Goal: Task Accomplishment & Management: Manage account settings

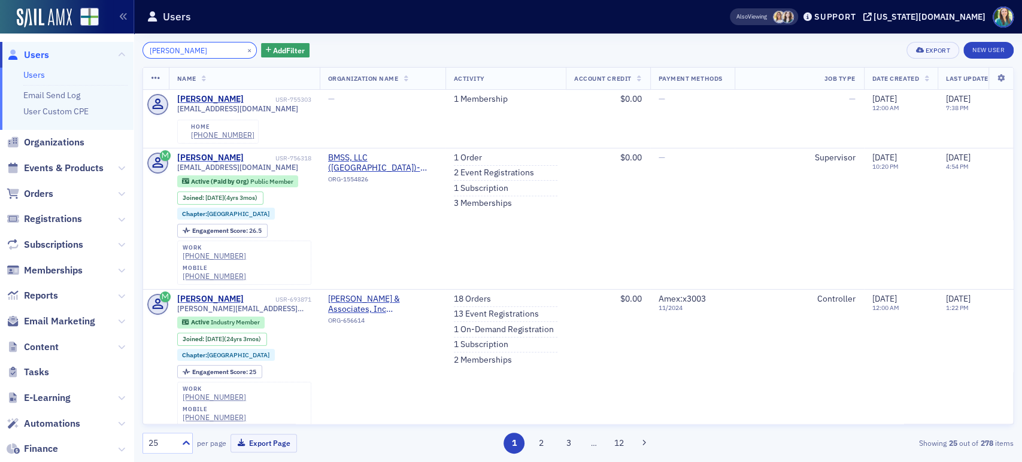
click at [153, 50] on input "ryan Carter" at bounding box center [199, 50] width 114 height 17
click at [208, 54] on input "Ryan Carter" at bounding box center [199, 50] width 114 height 17
drag, startPoint x: 208, startPoint y: 54, endPoint x: 125, endPoint y: 59, distance: 83.3
click at [125, 59] on div "Users Users Email Send Log User Custom CPE Organizations Events & Products Orde…" at bounding box center [511, 231] width 1022 height 462
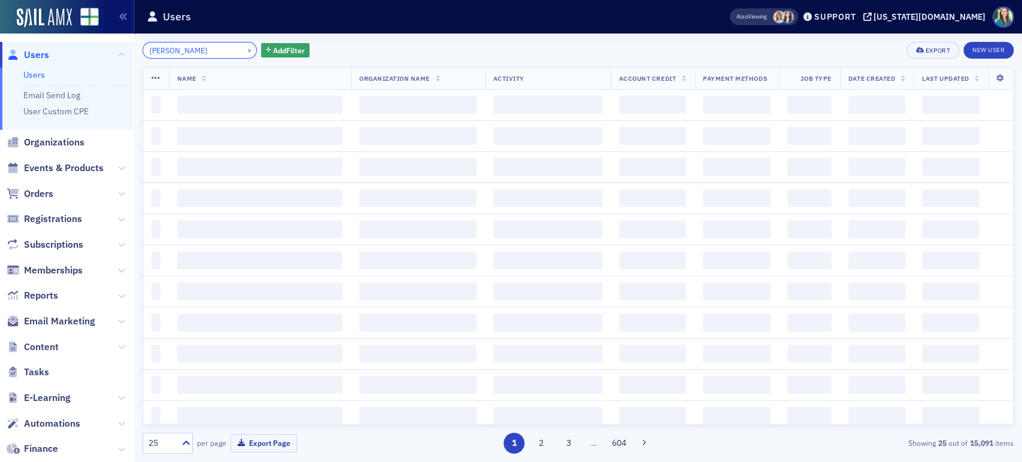
type input "Matthew Harvey"
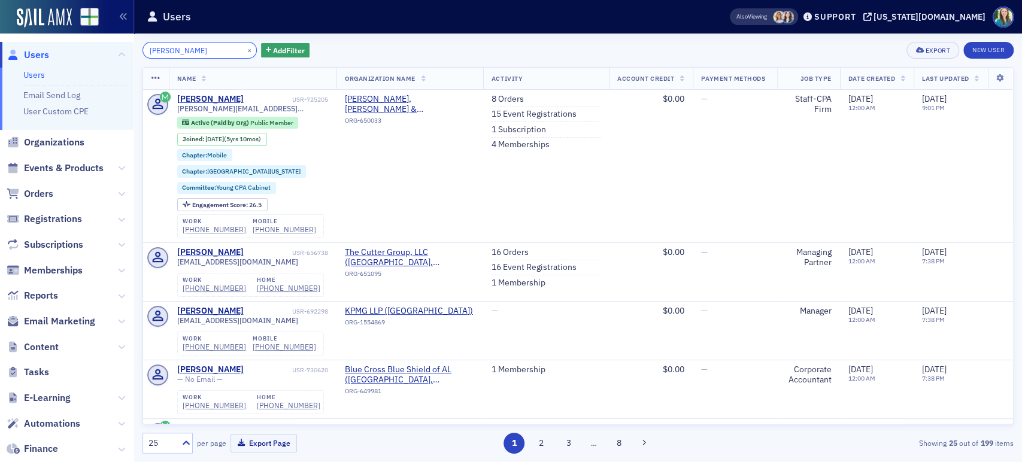
drag, startPoint x: 215, startPoint y: 50, endPoint x: 136, endPoint y: 50, distance: 79.6
click at [136, 50] on div "Matthew Harvey × Add Filter Export New User Name Organization Name Activity Acc…" at bounding box center [578, 248] width 888 height 429
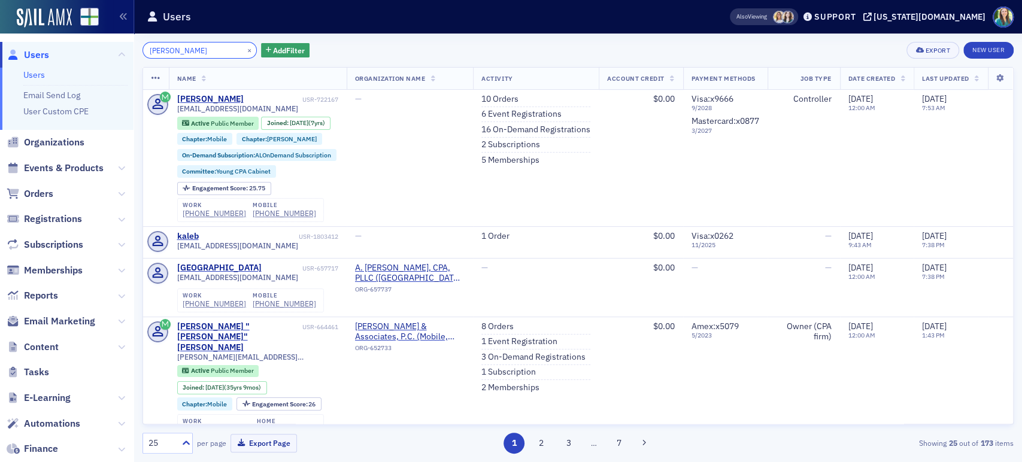
click at [203, 51] on input "Kaleb Hall" at bounding box center [199, 50] width 114 height 17
click at [158, 48] on input "Kaleb Hall" at bounding box center [199, 50] width 114 height 17
drag, startPoint x: 192, startPoint y: 49, endPoint x: 138, endPoint y: 48, distance: 54.5
click at [138, 48] on div "Kaleb Hall × Add Filter Export New User Name Organization Name Activity Account…" at bounding box center [578, 248] width 888 height 429
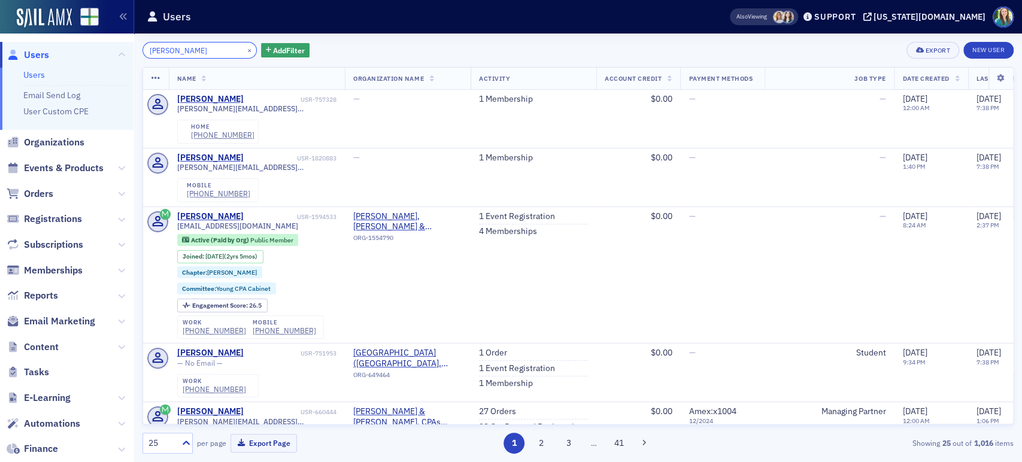
drag, startPoint x: 211, startPoint y: 49, endPoint x: 148, endPoint y: 54, distance: 63.0
click at [148, 54] on input "John Haynes" at bounding box center [199, 50] width 114 height 17
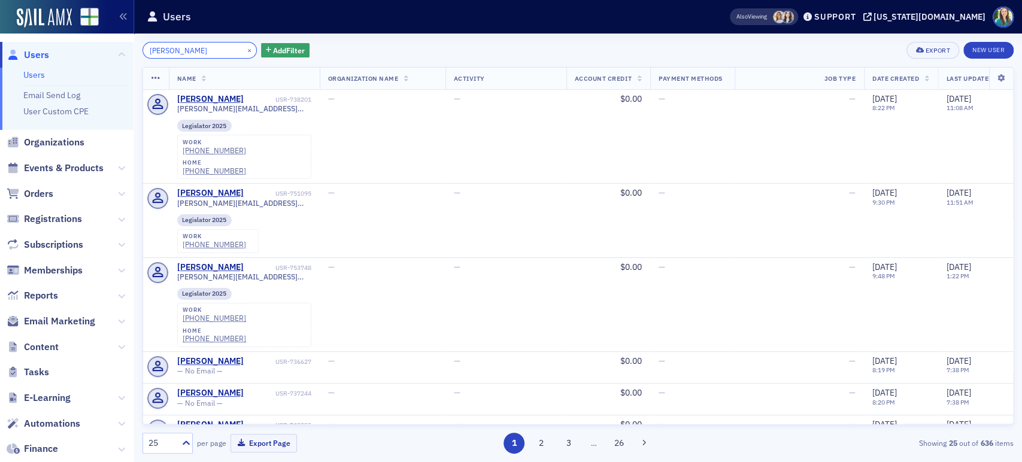
click at [166, 53] on input "chris issa" at bounding box center [199, 50] width 114 height 17
click at [165, 50] on input "chris issa" at bounding box center [199, 50] width 114 height 17
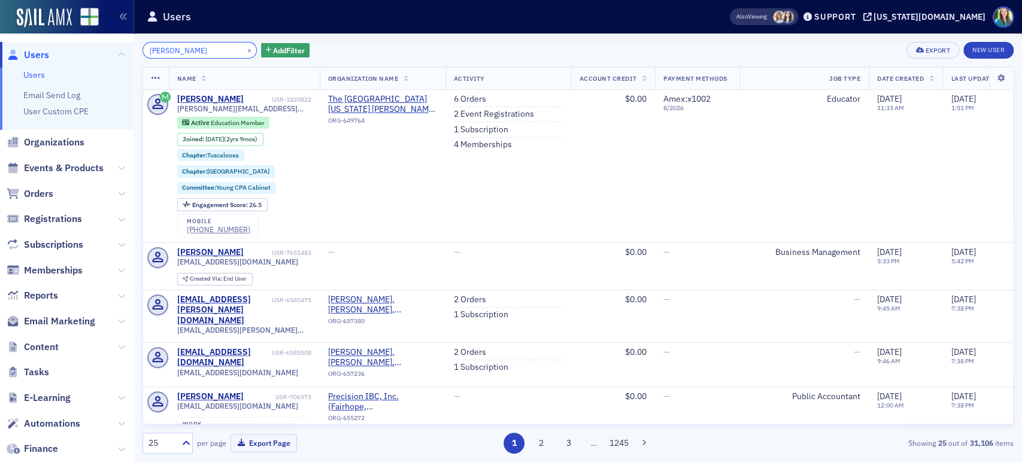
click at [215, 54] on input "christopher issa" at bounding box center [199, 50] width 114 height 17
drag, startPoint x: 215, startPoint y: 54, endPoint x: 123, endPoint y: 54, distance: 91.6
click at [123, 54] on div "Users Users Email Send Log User Custom CPE Organizations Events & Products Orde…" at bounding box center [511, 231] width 1022 height 462
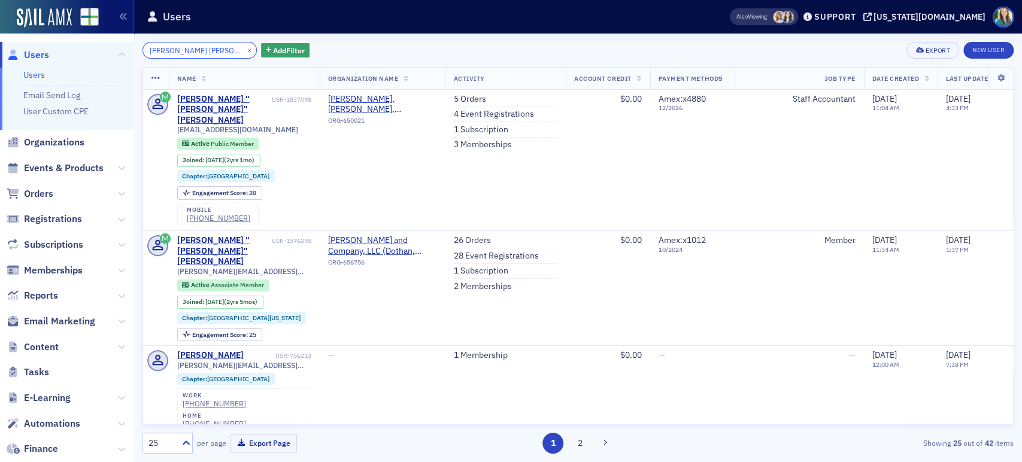
click at [215, 53] on input "Connor Kilgore" at bounding box center [199, 50] width 114 height 17
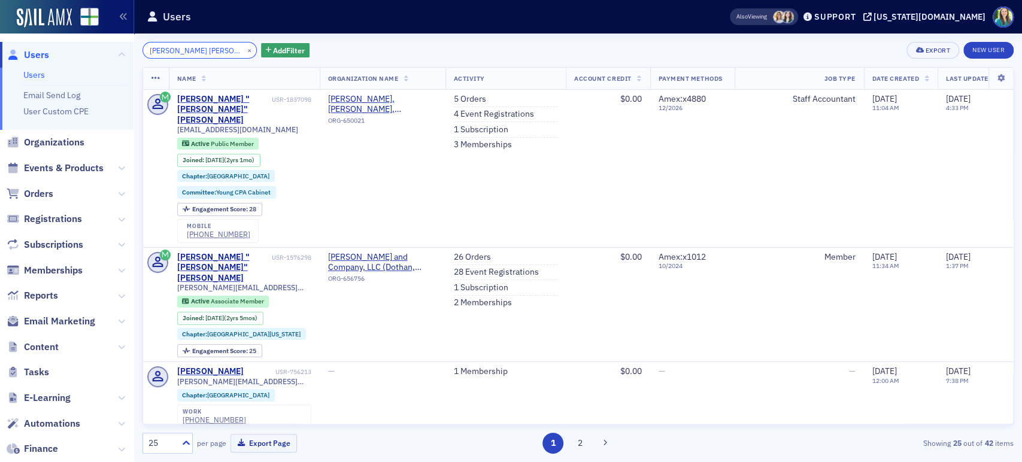
click at [201, 51] on input "Connor Kilgore" at bounding box center [199, 50] width 114 height 17
drag, startPoint x: 201, startPoint y: 51, endPoint x: 102, endPoint y: 56, distance: 98.3
click at [102, 56] on div "Users Users Email Send Log User Custom CPE Organizations Events & Products Orde…" at bounding box center [511, 231] width 1022 height 462
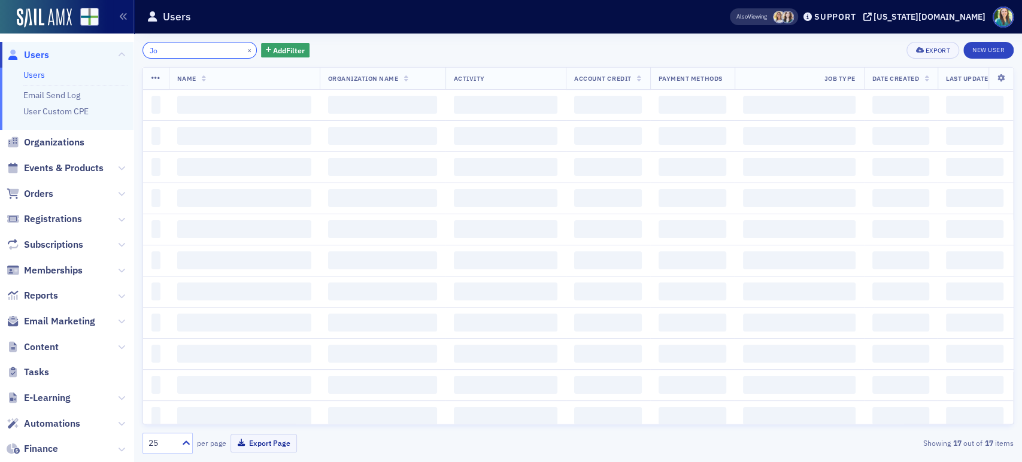
type input "J"
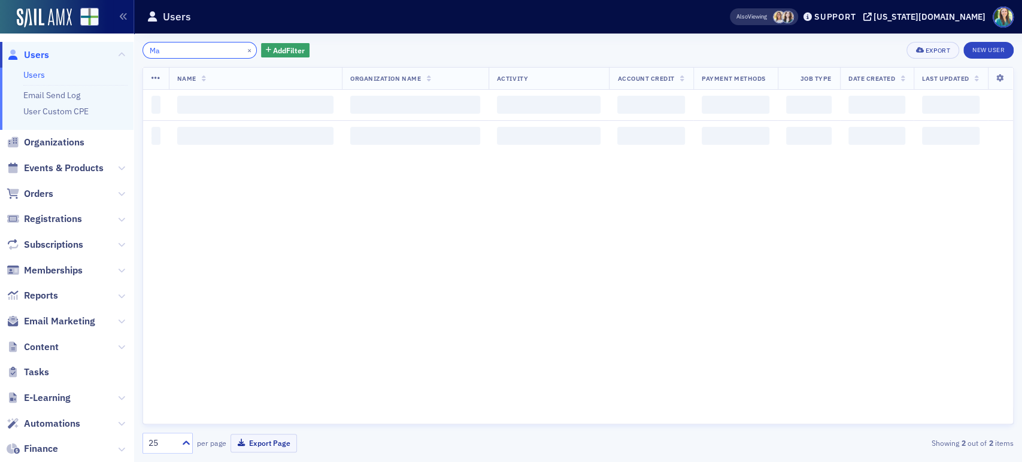
type input "M"
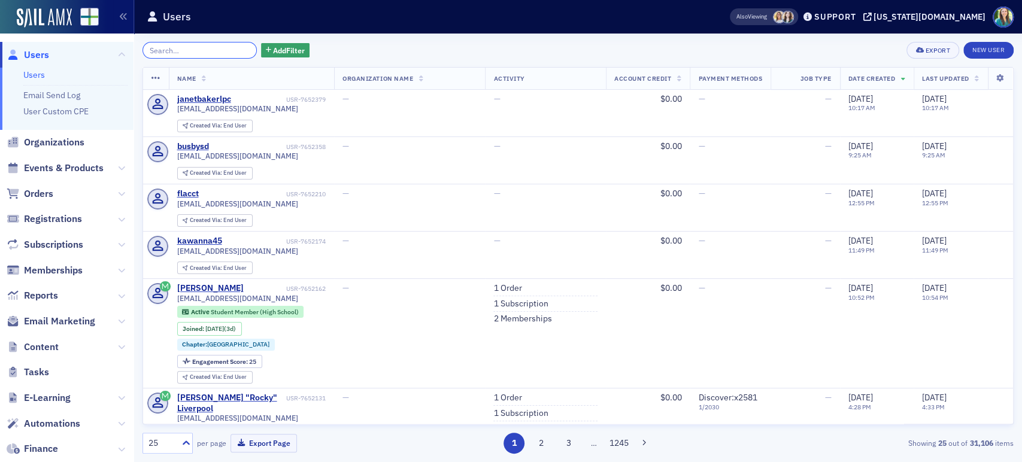
click at [223, 51] on input "search" at bounding box center [199, 50] width 114 height 17
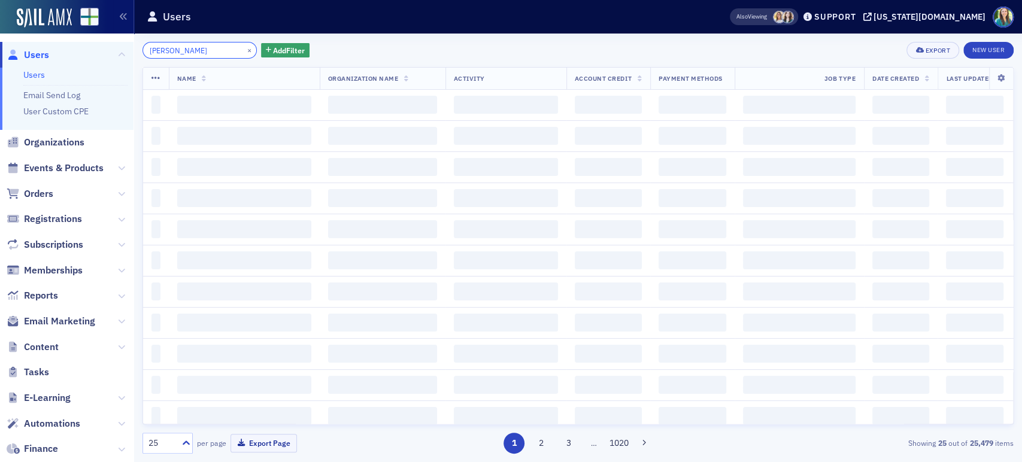
type input "Charlie Miller"
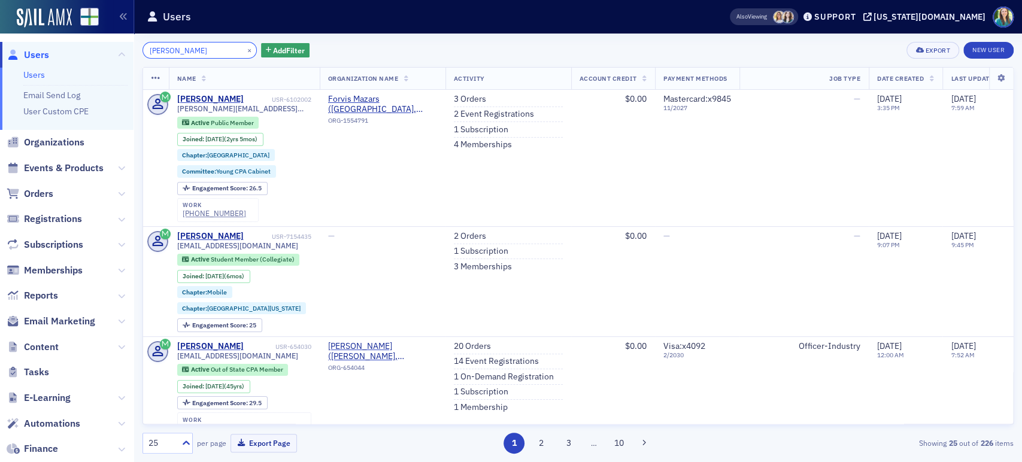
drag, startPoint x: 215, startPoint y: 50, endPoint x: 147, endPoint y: 51, distance: 67.7
click at [147, 51] on input "Charlie Miller" at bounding box center [199, 50] width 114 height 17
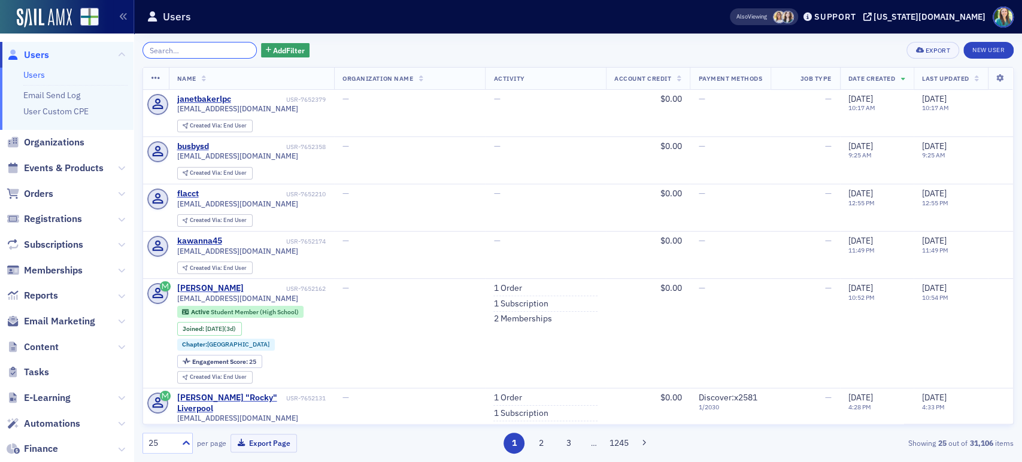
click at [220, 53] on input "search" at bounding box center [199, 50] width 114 height 17
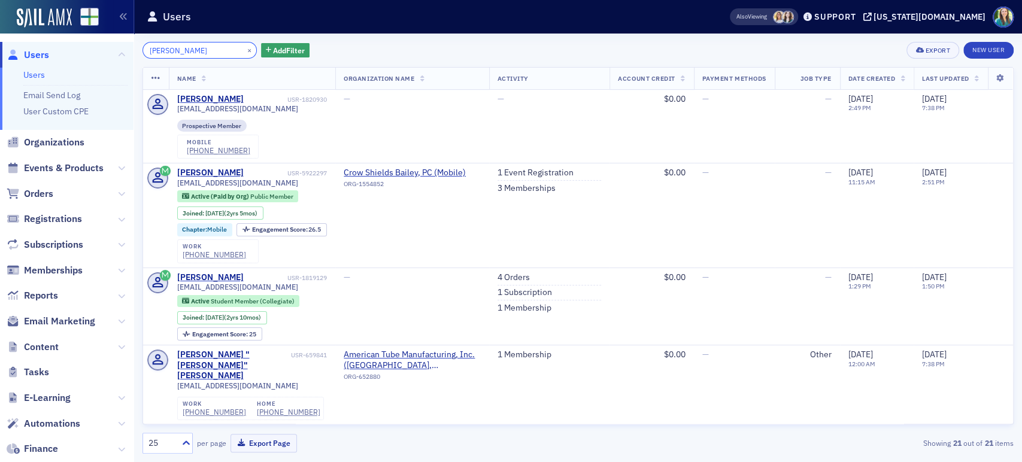
drag, startPoint x: 205, startPoint y: 51, endPoint x: 68, endPoint y: 58, distance: 136.7
click at [68, 58] on div "Users Users Email Send Log User Custom CPE Organizations Events & Products Orde…" at bounding box center [511, 231] width 1022 height 462
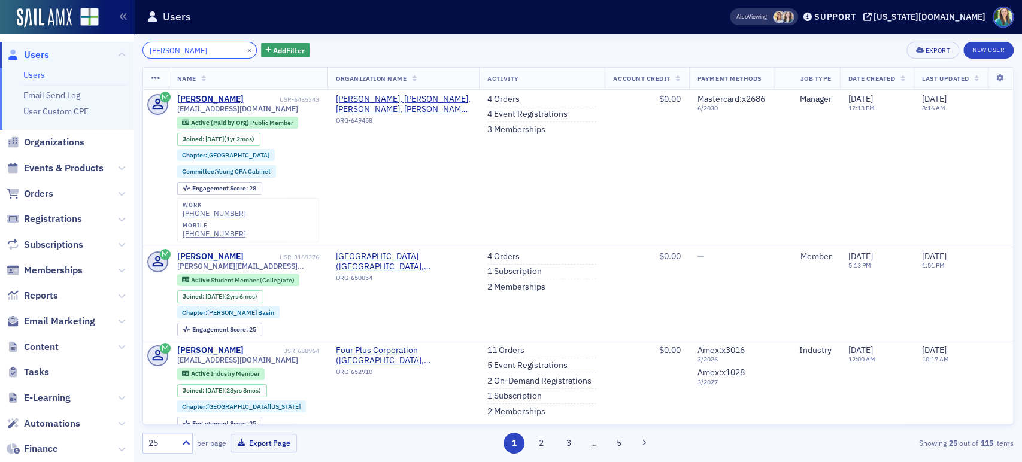
drag, startPoint x: 217, startPoint y: 49, endPoint x: 97, endPoint y: 43, distance: 119.9
click at [97, 43] on div "Users Users Email Send Log User Custom CPE Organizations Events & Products Orde…" at bounding box center [511, 231] width 1022 height 462
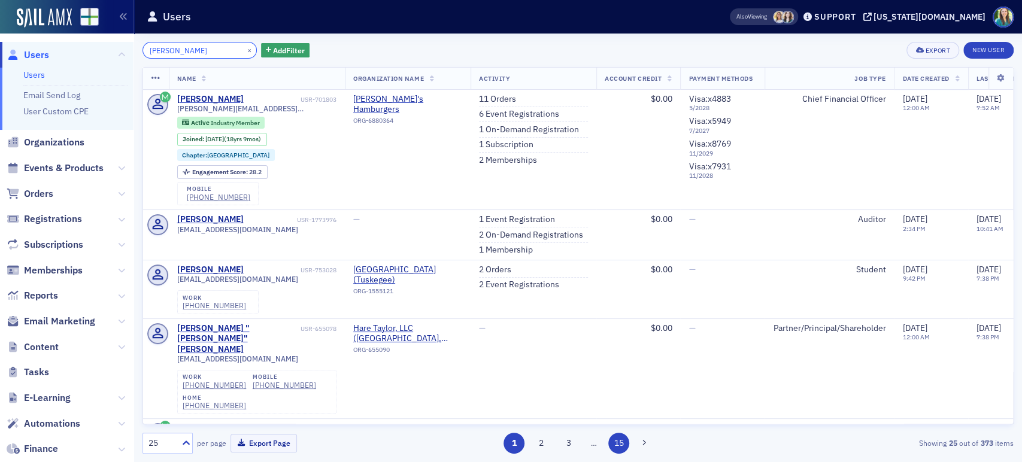
type input "Alex Taylor"
drag, startPoint x: 200, startPoint y: 50, endPoint x: 148, endPoint y: 42, distance: 52.6
click at [148, 42] on input "Alex Taylor" at bounding box center [199, 50] width 114 height 17
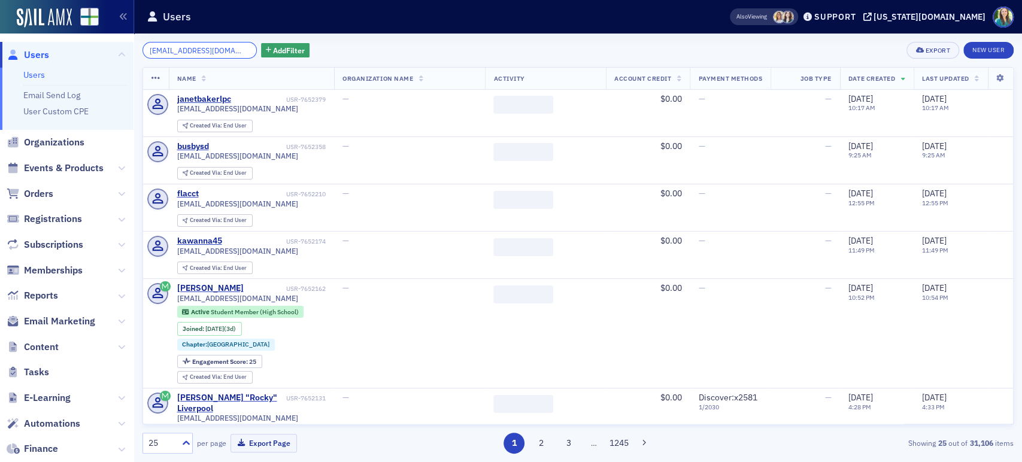
scroll to position [0, 9]
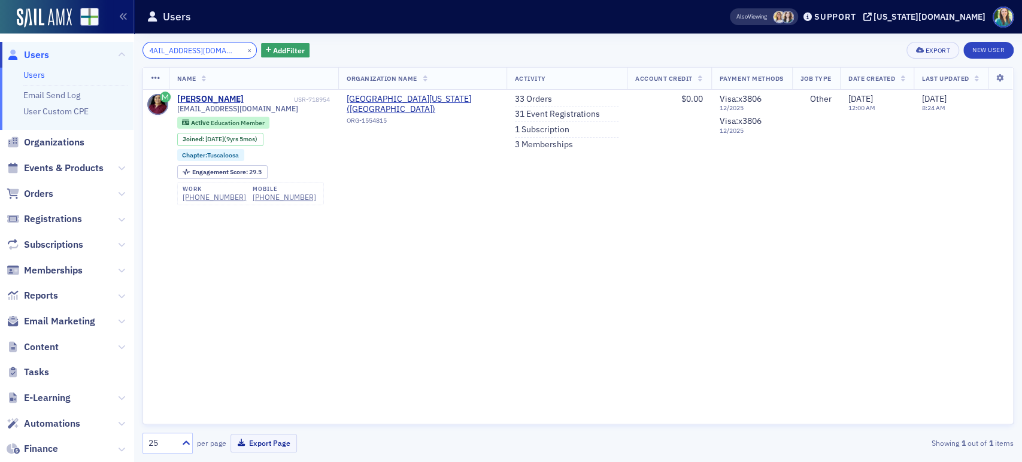
type input "aktaylor2@crimson.ua.edu"
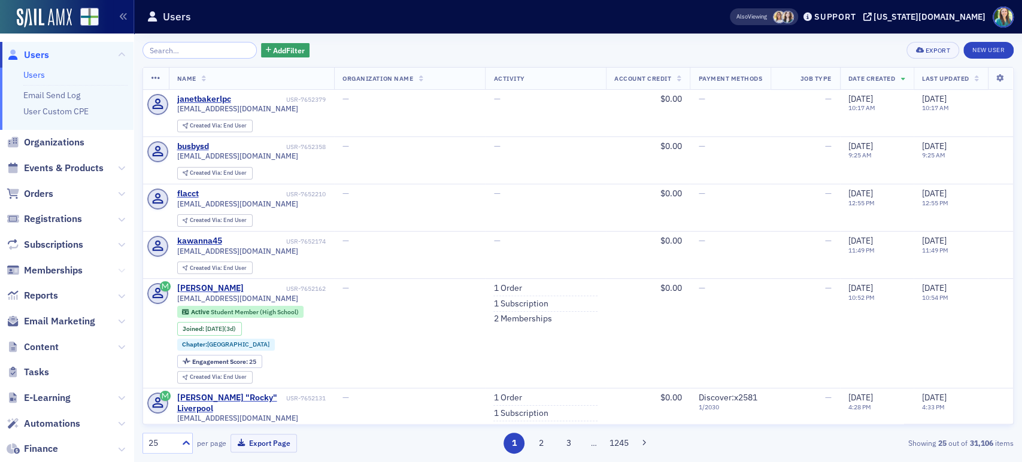
click at [118, 270] on icon at bounding box center [121, 270] width 7 height 7
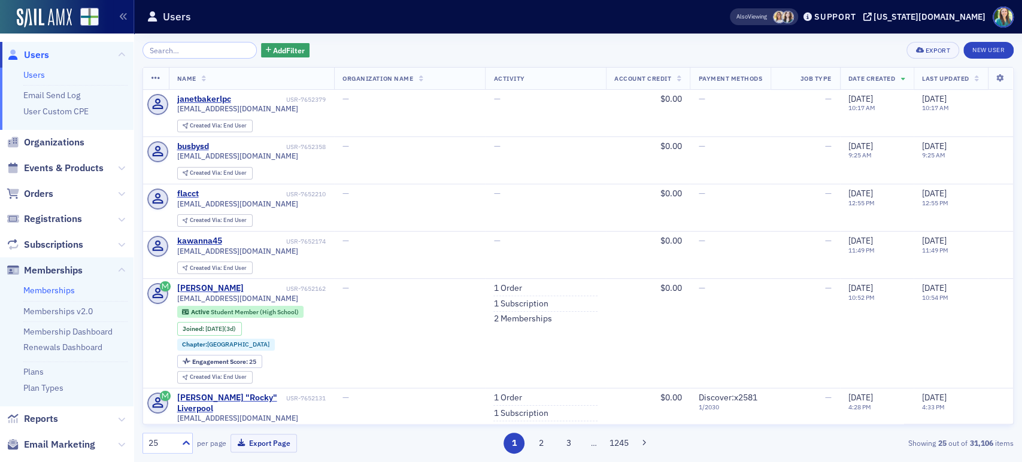
click at [38, 292] on link "Memberships" at bounding box center [48, 290] width 51 height 11
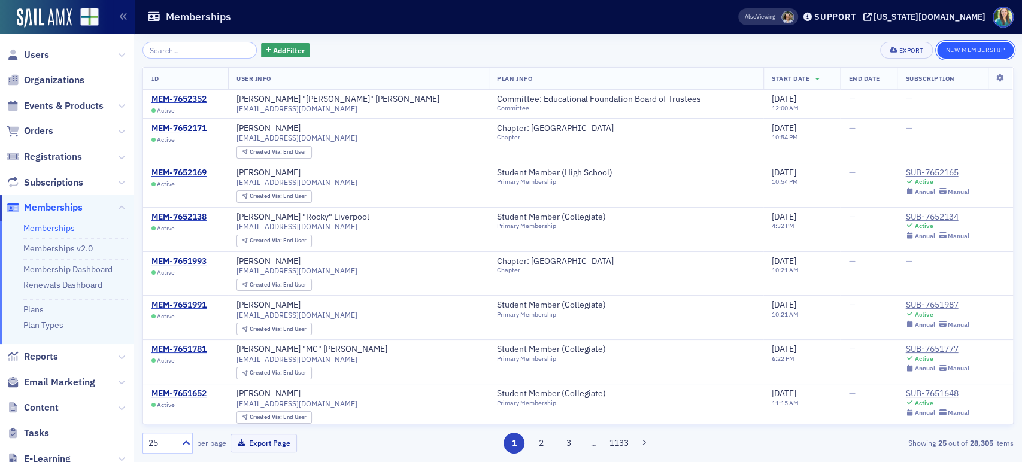
click at [970, 51] on button "New Membership" at bounding box center [975, 50] width 77 height 17
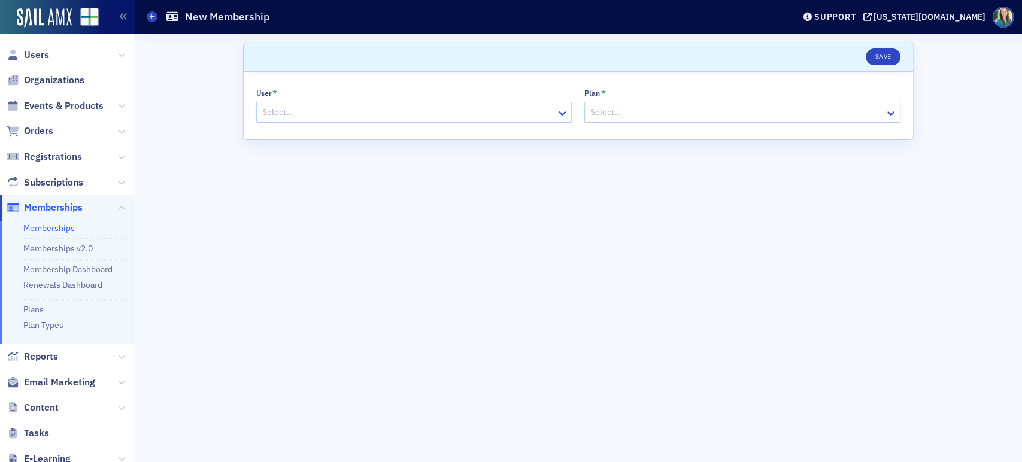
click at [403, 119] on div at bounding box center [408, 112] width 294 height 15
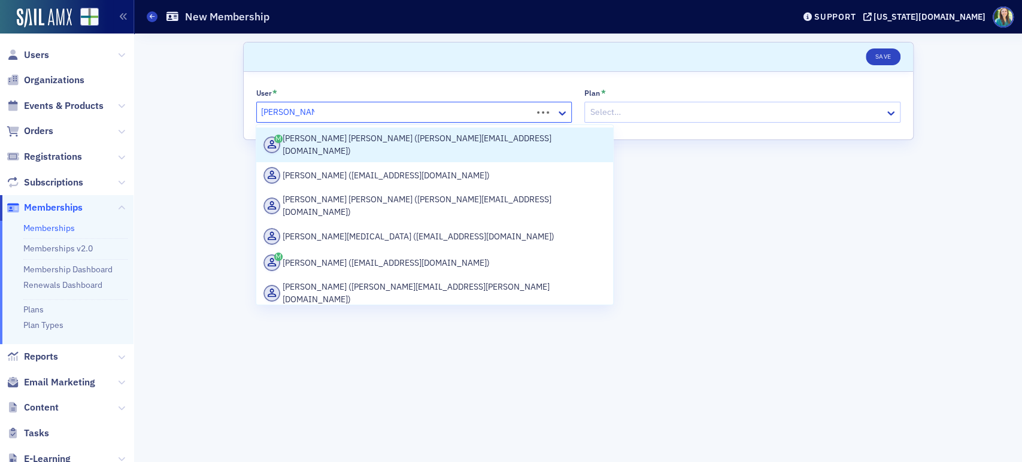
type input "[PERSON_NAME] [PERSON_NAME]"
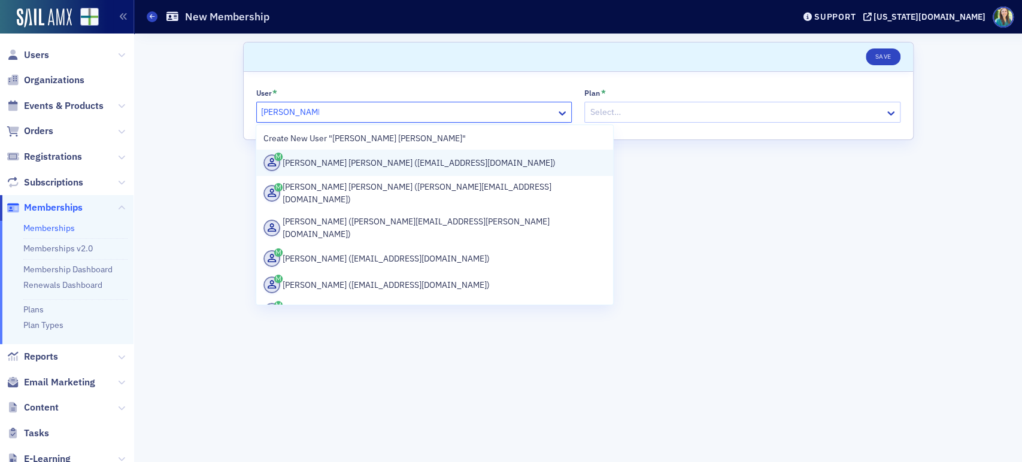
click at [399, 155] on div "Connor Kilgore (ckilgore@pearcebevill.com)" at bounding box center [434, 162] width 342 height 17
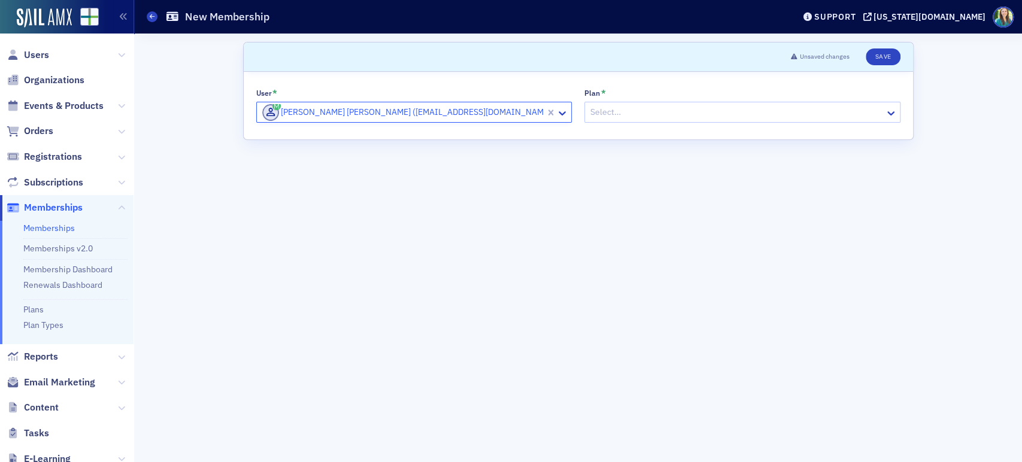
click at [742, 114] on div at bounding box center [736, 112] width 294 height 15
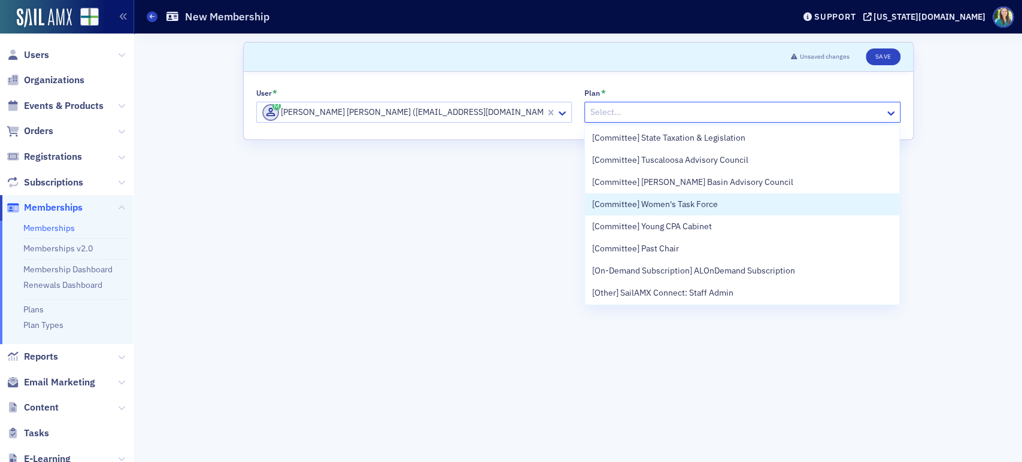
scroll to position [1065, 0]
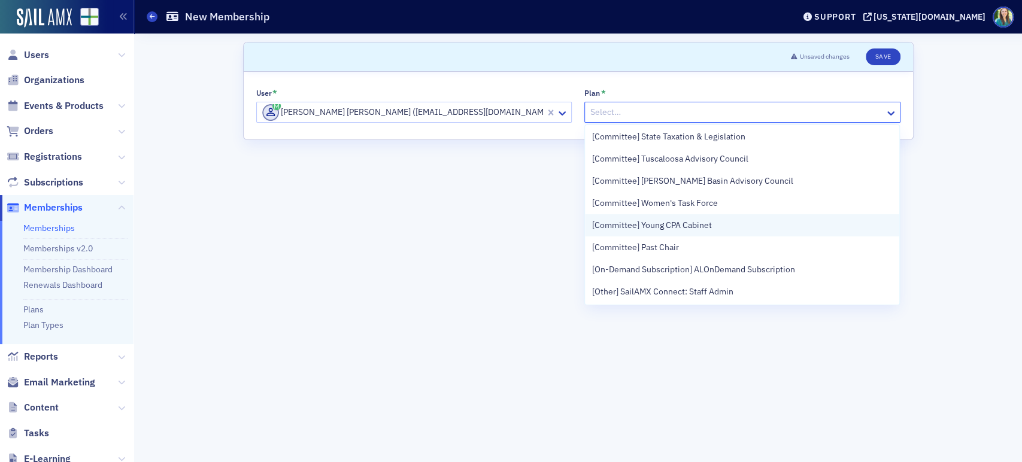
click at [731, 227] on div "[Committee] Young CPA Cabinet" at bounding box center [742, 225] width 300 height 13
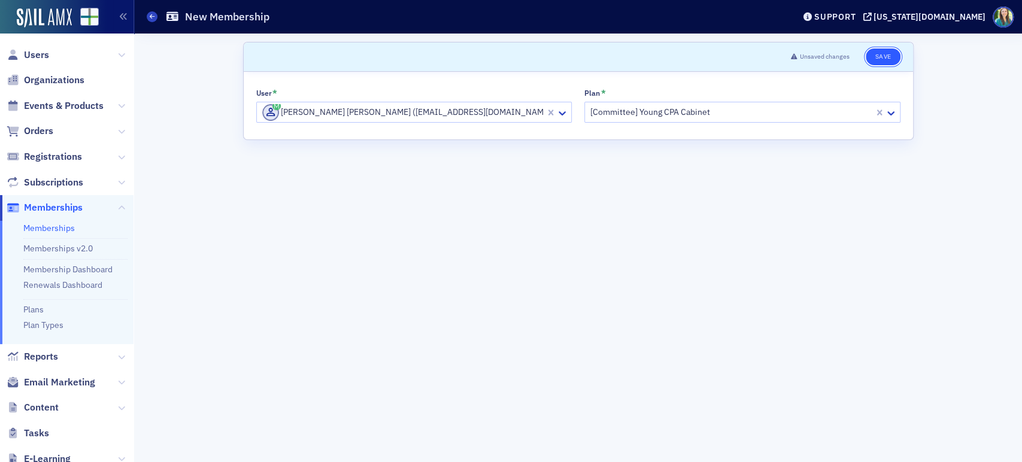
click at [873, 60] on button "Save" at bounding box center [883, 56] width 34 height 17
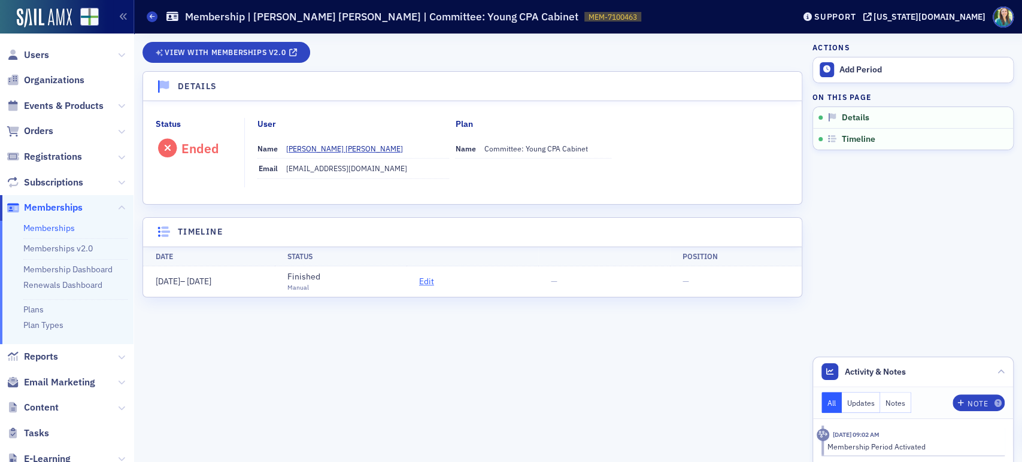
click at [430, 280] on span "Edit" at bounding box center [426, 281] width 15 height 13
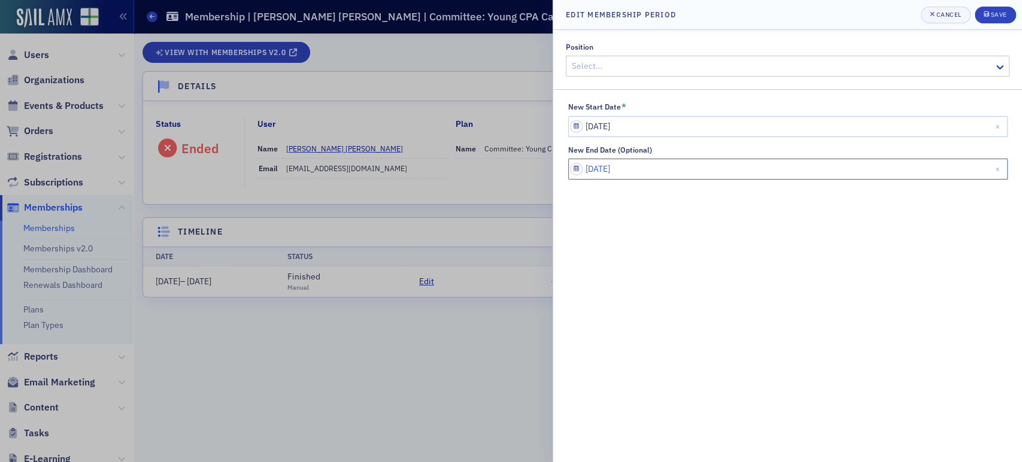
select select "5"
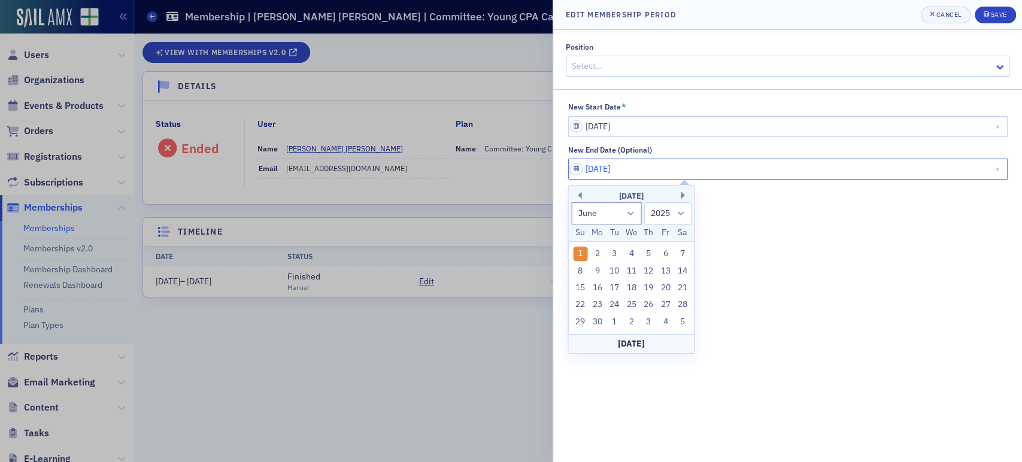
click at [632, 171] on input "06/01/2025" at bounding box center [787, 169] width 439 height 21
click at [670, 218] on select "1900 1901 1902 1903 1904 1905 1906 1907 1908 1909 1910 1911 1912 1913 1914 1915…" at bounding box center [668, 213] width 48 height 22
select select "2026"
click at [644, 202] on select "1900 1901 1902 1903 1904 1905 1906 1907 1908 1909 1910 1911 1912 1913 1914 1915…" at bounding box center [668, 213] width 48 height 22
click at [594, 248] on div "1" at bounding box center [597, 254] width 14 height 14
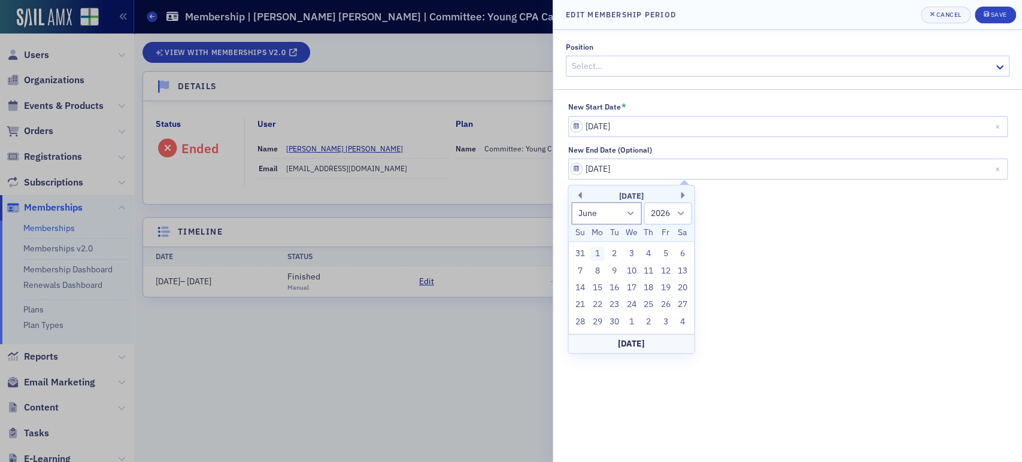
type input "06/01/2026"
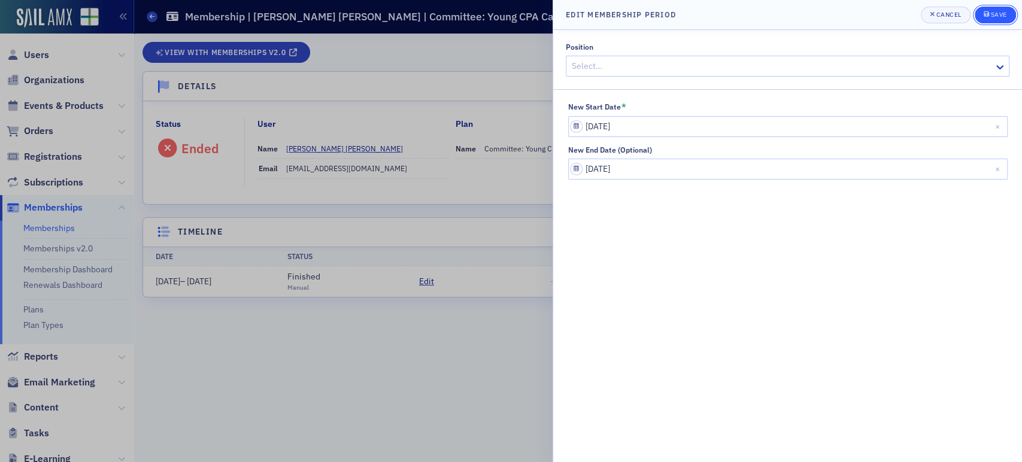
click at [989, 16] on div "submit" at bounding box center [986, 15] width 7 height 10
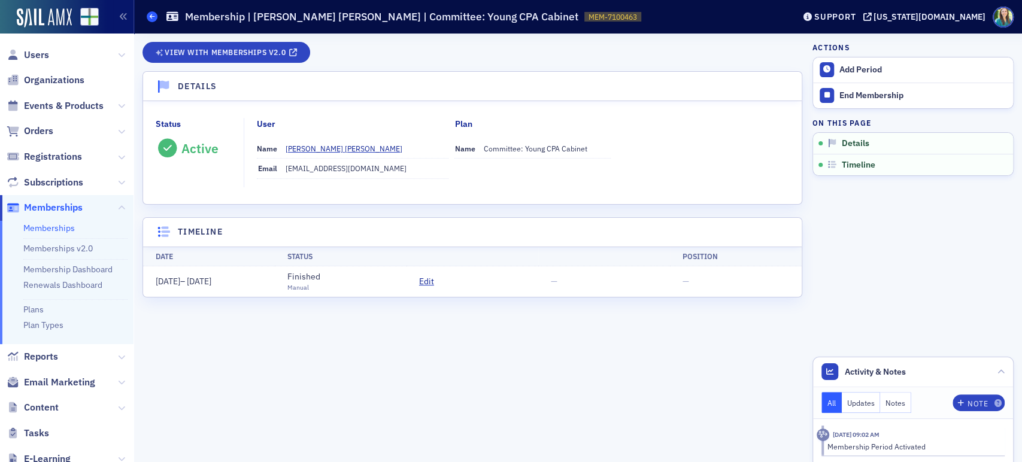
click at [153, 17] on icon at bounding box center [152, 16] width 5 height 5
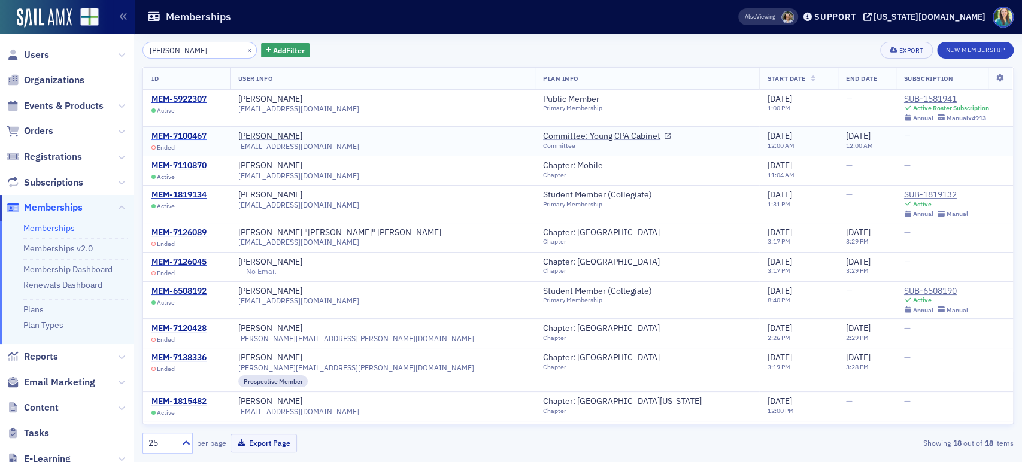
type input "Brady McAleer"
click at [198, 133] on div "MEM-7100467" at bounding box center [178, 136] width 55 height 11
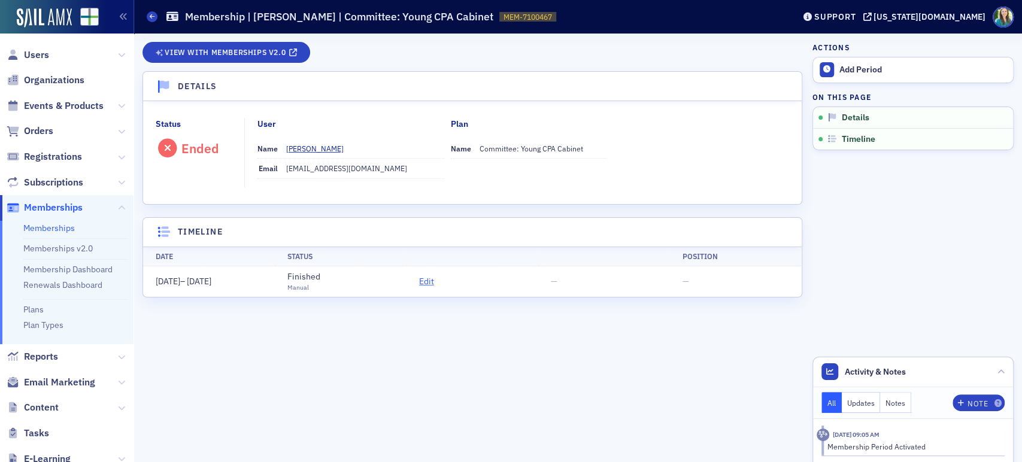
click at [424, 281] on span "Edit" at bounding box center [426, 281] width 15 height 13
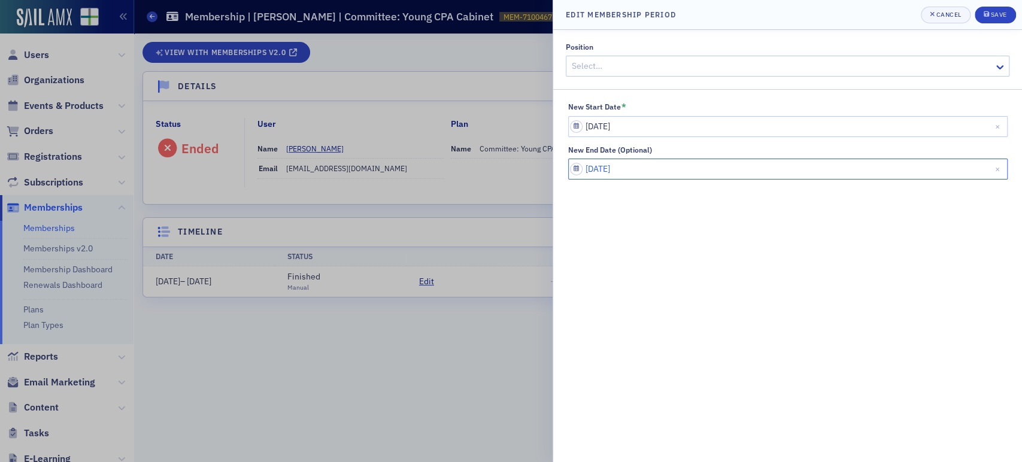
click at [580, 166] on input "06/01/2025" at bounding box center [787, 169] width 439 height 21
select select "5"
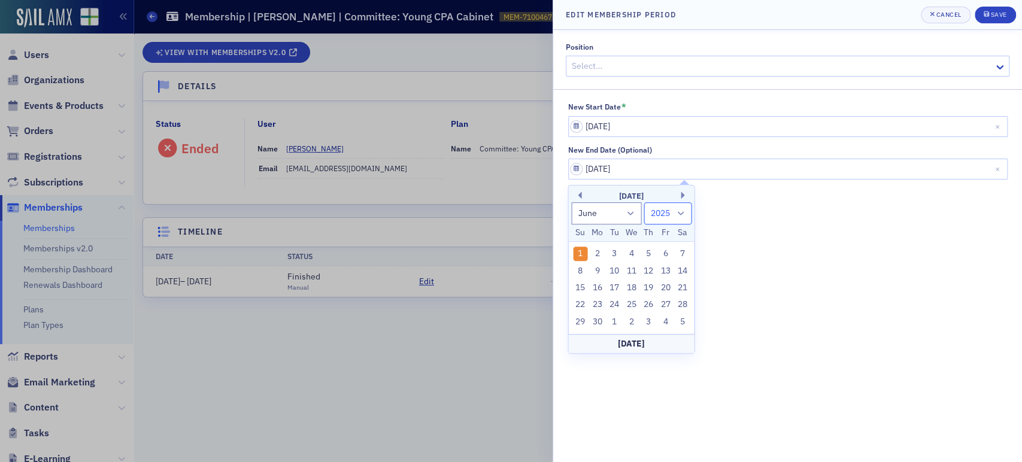
click at [681, 219] on select "1900 1901 1902 1903 1904 1905 1906 1907 1908 1909 1910 1911 1912 1913 1914 1915…" at bounding box center [668, 213] width 48 height 22
select select "2026"
click at [644, 202] on select "1900 1901 1902 1903 1904 1905 1906 1907 1908 1909 1910 1911 1912 1913 1914 1915…" at bounding box center [668, 213] width 48 height 22
click at [596, 250] on div "1" at bounding box center [597, 254] width 14 height 14
type input "06/01/2026"
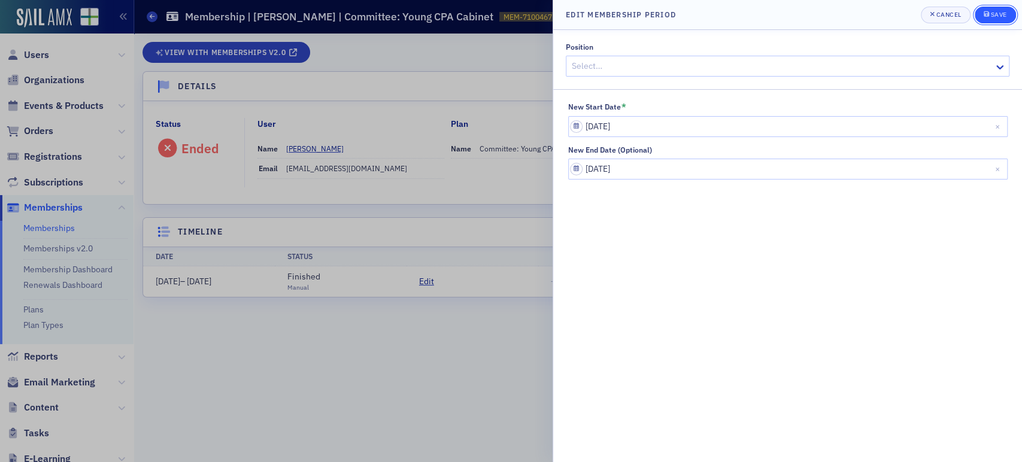
click at [988, 18] on div "submit" at bounding box center [986, 15] width 7 height 10
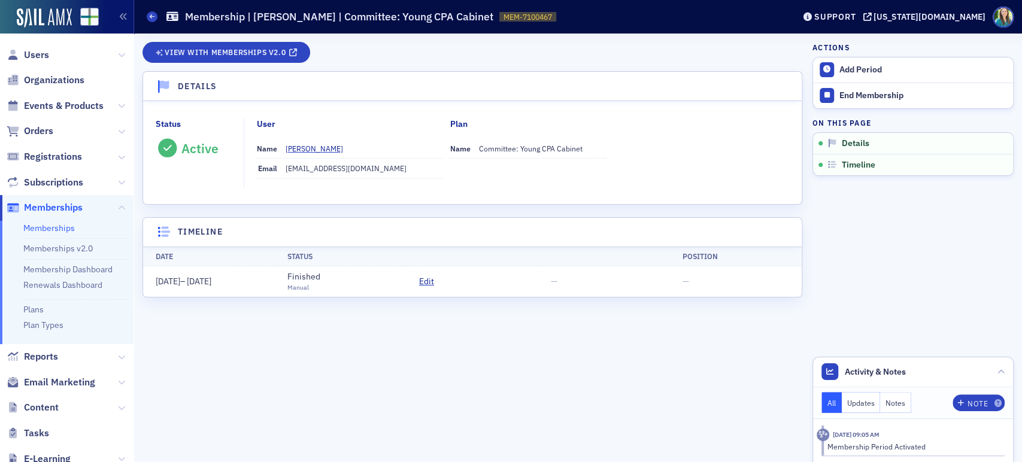
click at [72, 206] on span "Memberships" at bounding box center [53, 207] width 59 height 13
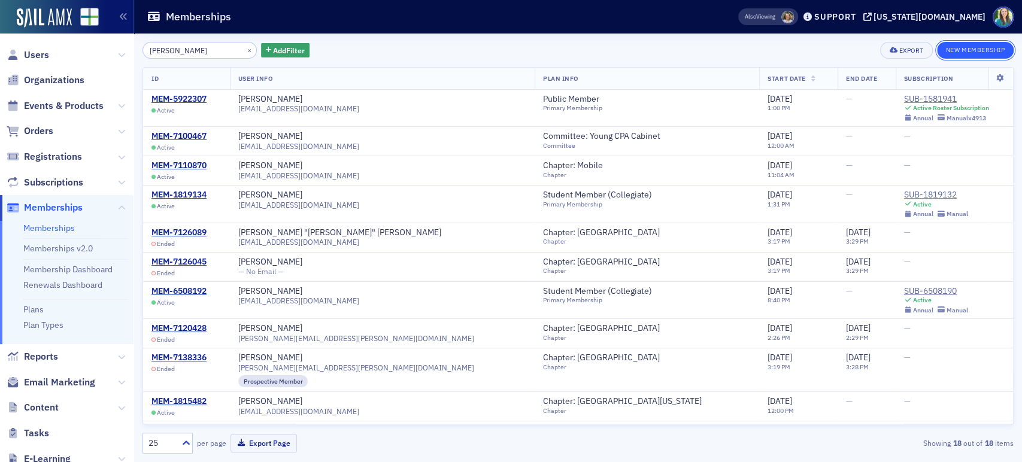
click at [978, 50] on button "New Membership" at bounding box center [975, 50] width 77 height 17
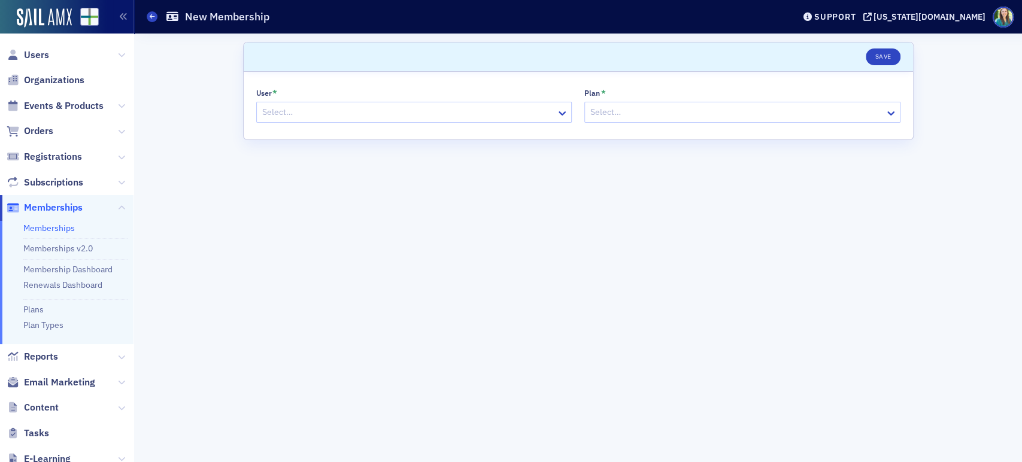
click at [344, 110] on div at bounding box center [408, 112] width 294 height 15
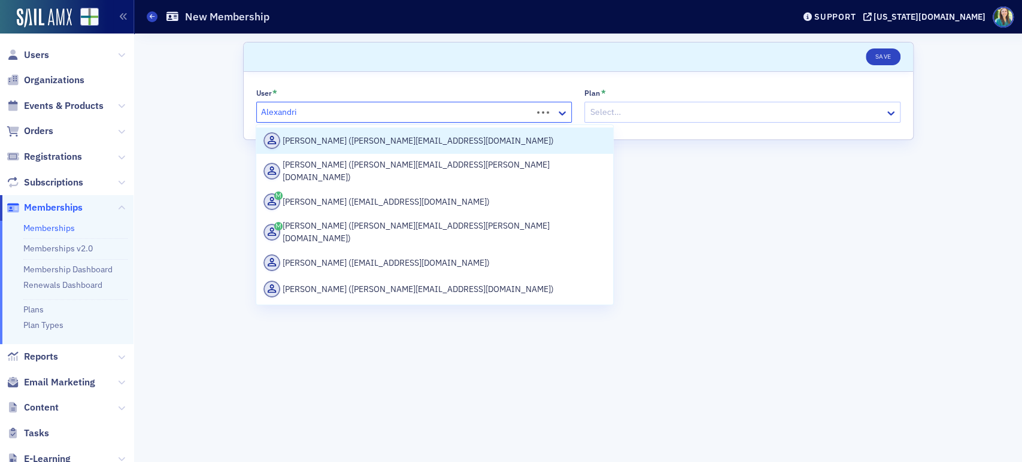
type input "Alexandria"
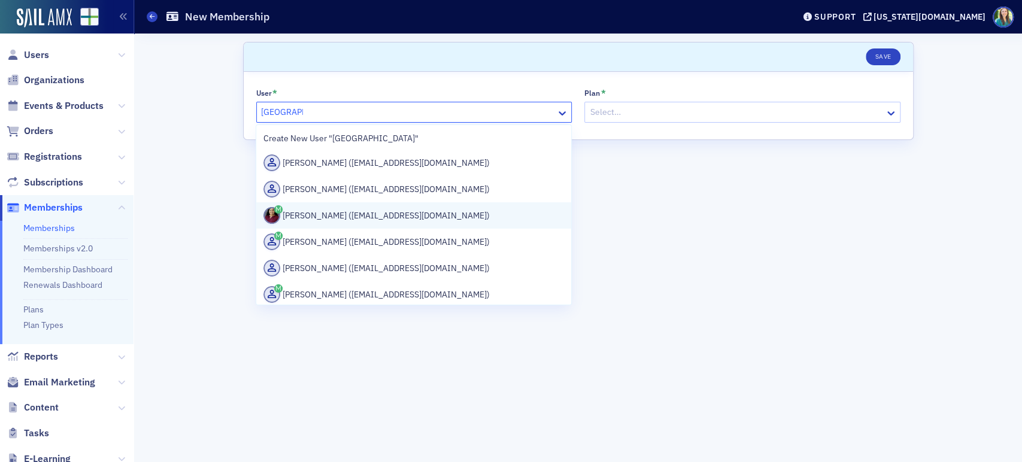
click at [318, 219] on div "Alexandria Moss (aktaylor2@crimson.ua.edu)" at bounding box center [413, 215] width 300 height 17
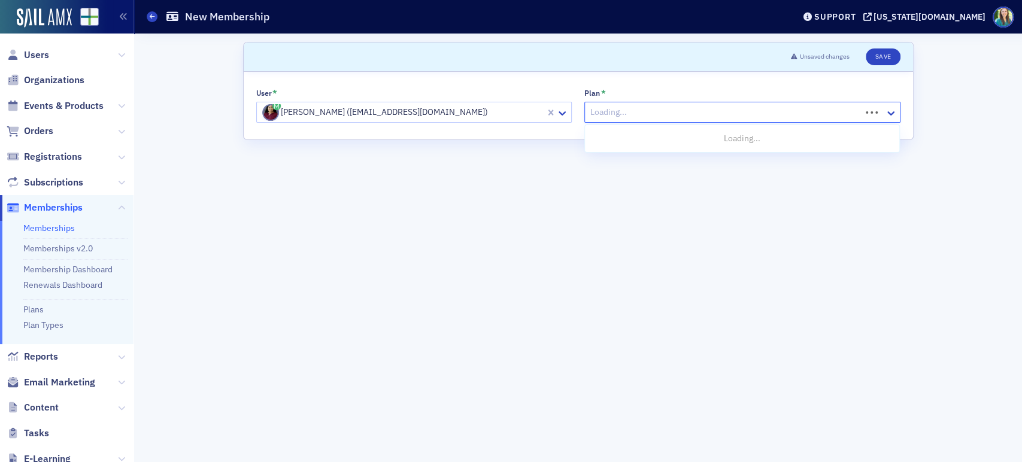
click at [635, 106] on div at bounding box center [724, 112] width 271 height 15
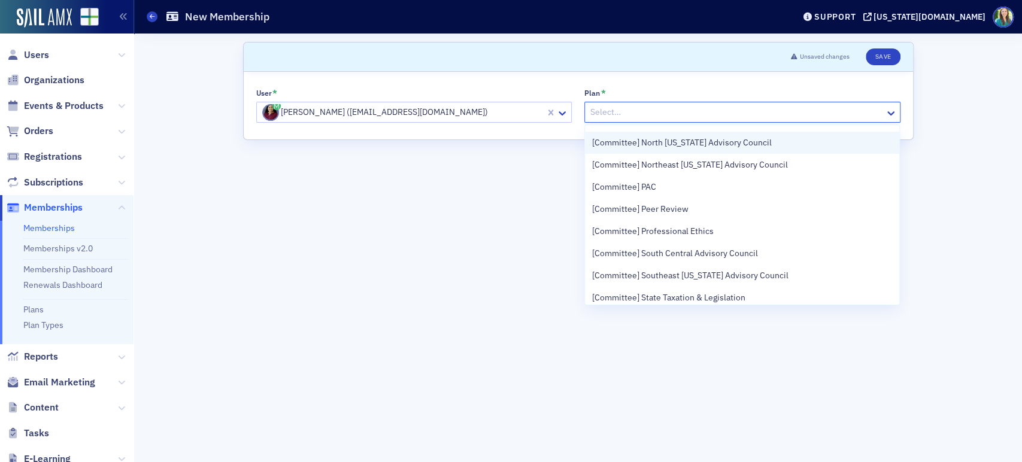
scroll to position [1065, 0]
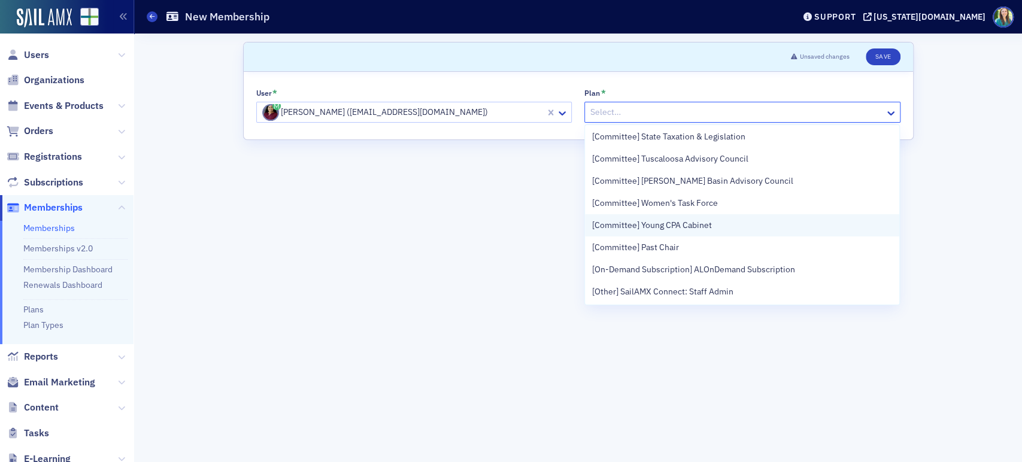
click at [714, 224] on div "[Committee] Young CPA Cabinet" at bounding box center [742, 225] width 300 height 13
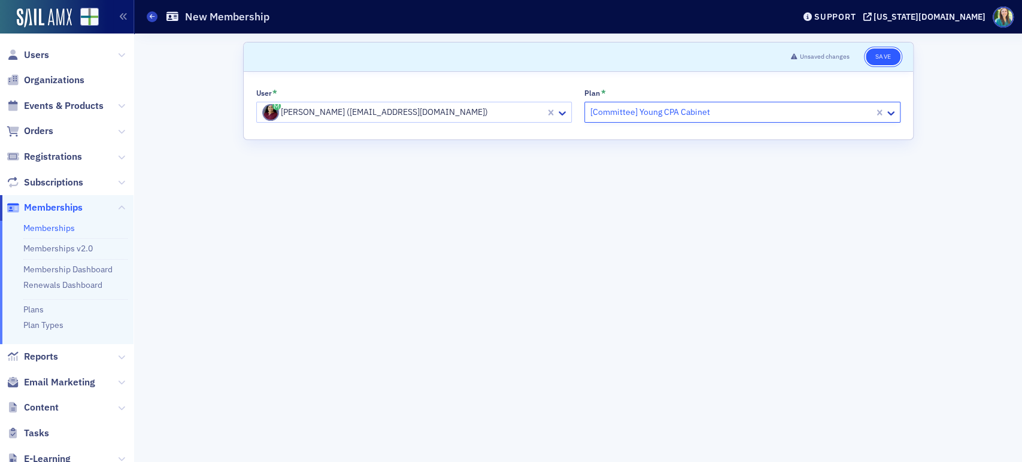
click at [883, 52] on button "Save" at bounding box center [883, 56] width 34 height 17
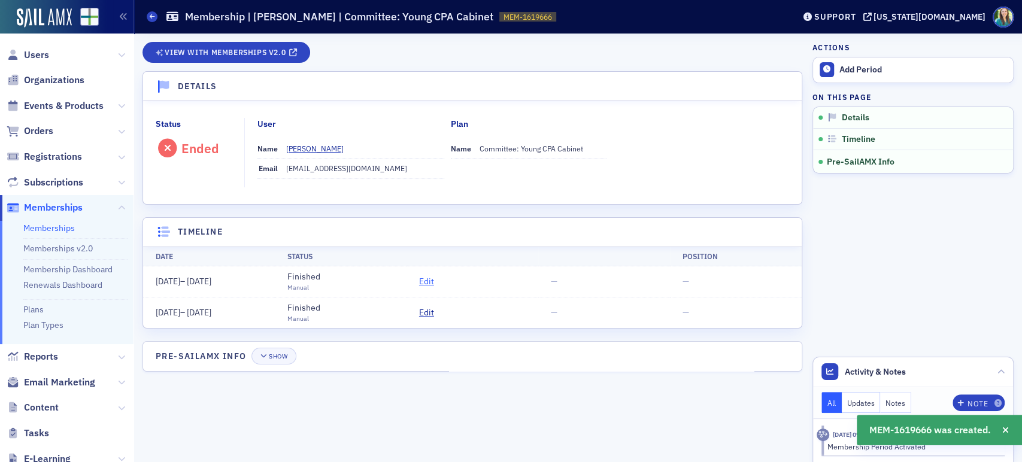
click at [430, 280] on span "Edit" at bounding box center [426, 281] width 15 height 13
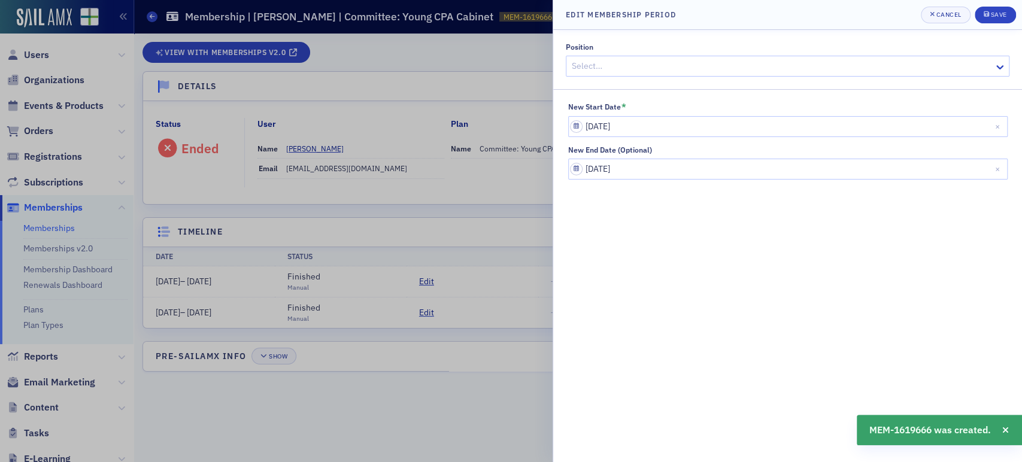
click at [672, 181] on fieldset "New Start Date * 06/01/2024 New End Date (Optional) 06/01/2025" at bounding box center [787, 136] width 469 height 95
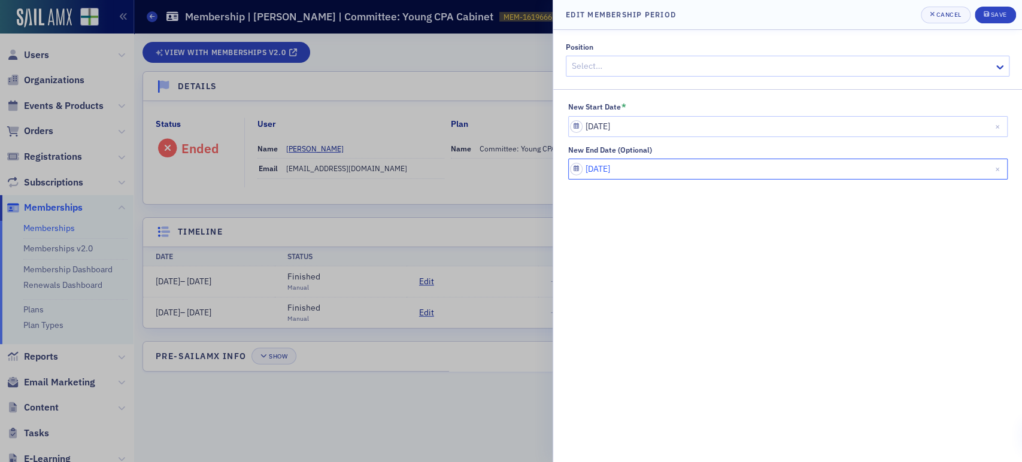
select select "5"
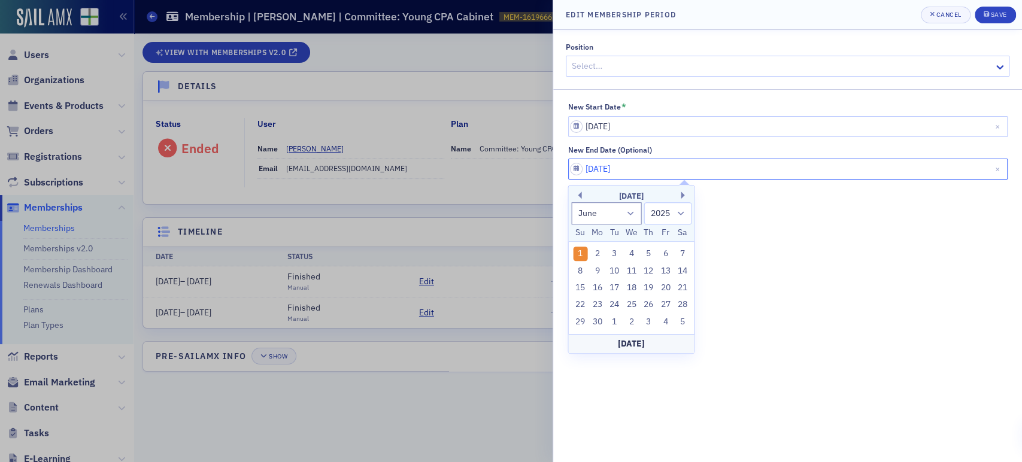
click at [674, 167] on input "06/01/2025" at bounding box center [787, 169] width 439 height 21
click at [691, 208] on select "1900 1901 1902 1903 1904 1905 1906 1907 1908 1909 1910 1911 1912 1913 1914 1915…" at bounding box center [668, 213] width 48 height 22
select select "2026"
click at [644, 202] on select "1900 1901 1902 1903 1904 1905 1906 1907 1908 1909 1910 1911 1912 1913 1914 1915…" at bounding box center [668, 213] width 48 height 22
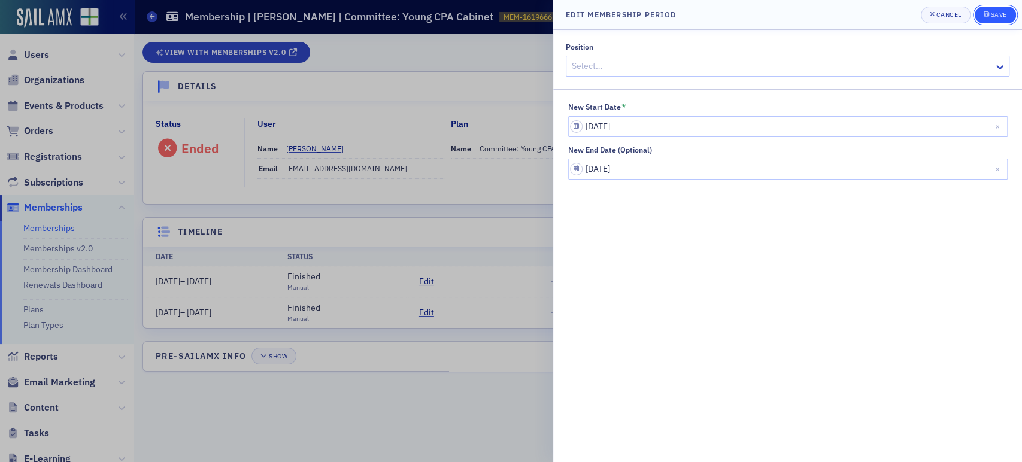
click at [992, 13] on div "Save" at bounding box center [998, 14] width 16 height 7
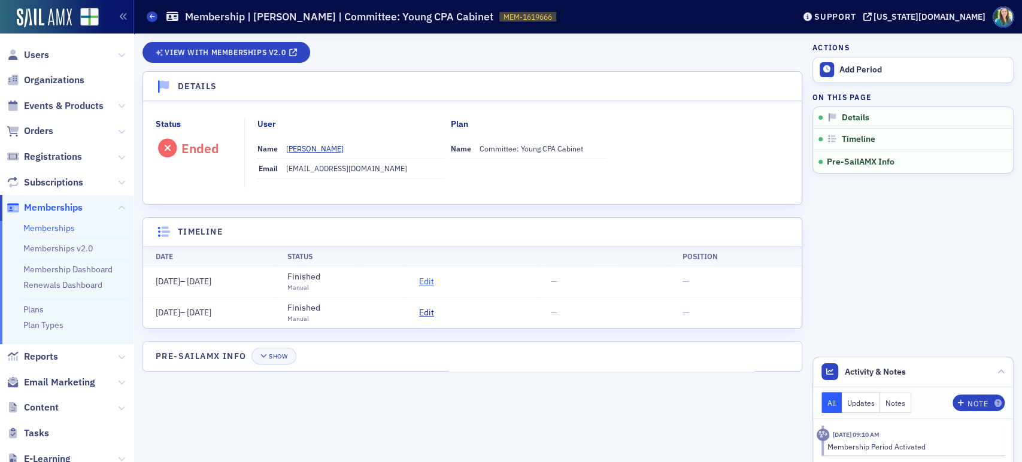
click at [426, 281] on span "Edit" at bounding box center [426, 281] width 15 height 13
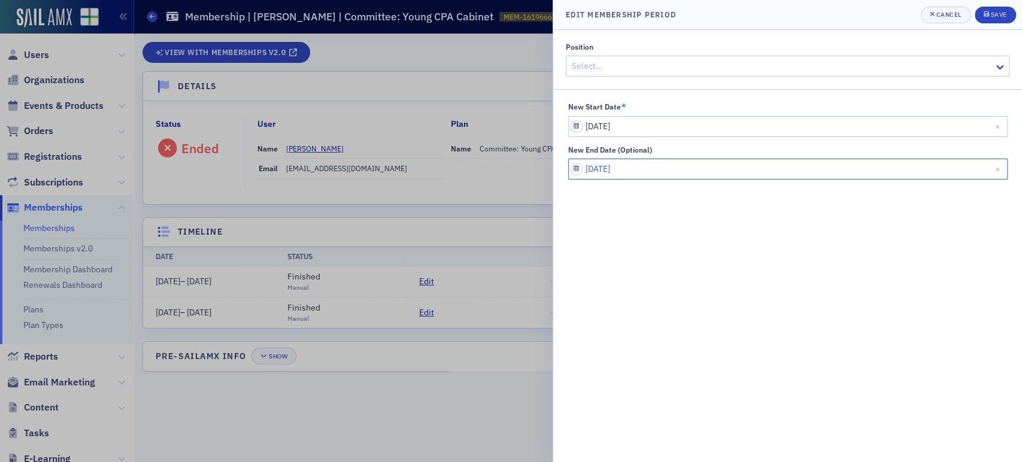
click at [653, 163] on input "06/01/2025" at bounding box center [787, 169] width 439 height 21
select select "5"
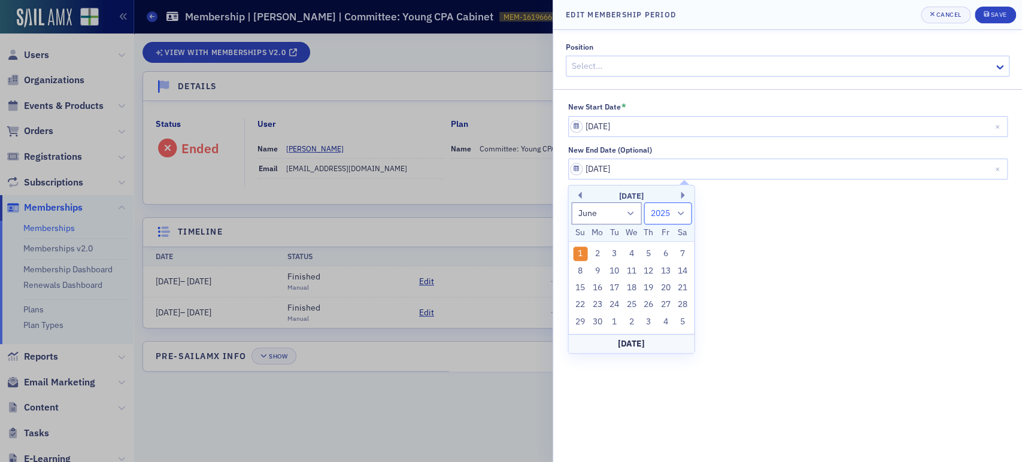
click at [675, 206] on select "1900 1901 1902 1903 1904 1905 1906 1907 1908 1909 1910 1911 1912 1913 1914 1915…" at bounding box center [668, 213] width 48 height 22
select select "2026"
click at [644, 202] on select "1900 1901 1902 1903 1904 1905 1906 1907 1908 1909 1910 1911 1912 1913 1914 1915…" at bounding box center [668, 213] width 48 height 22
click at [599, 257] on div "1" at bounding box center [597, 254] width 14 height 14
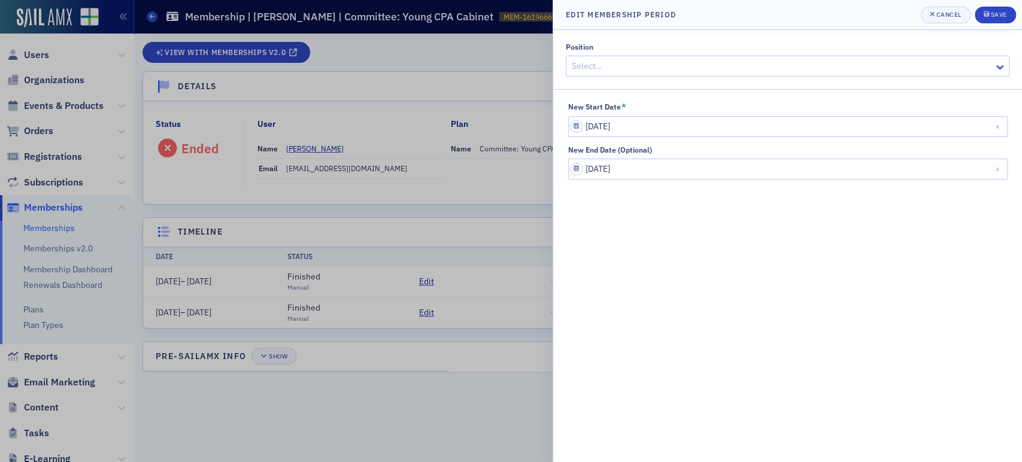
type input "06/01/2026"
click at [993, 10] on button "Save" at bounding box center [994, 15] width 41 height 17
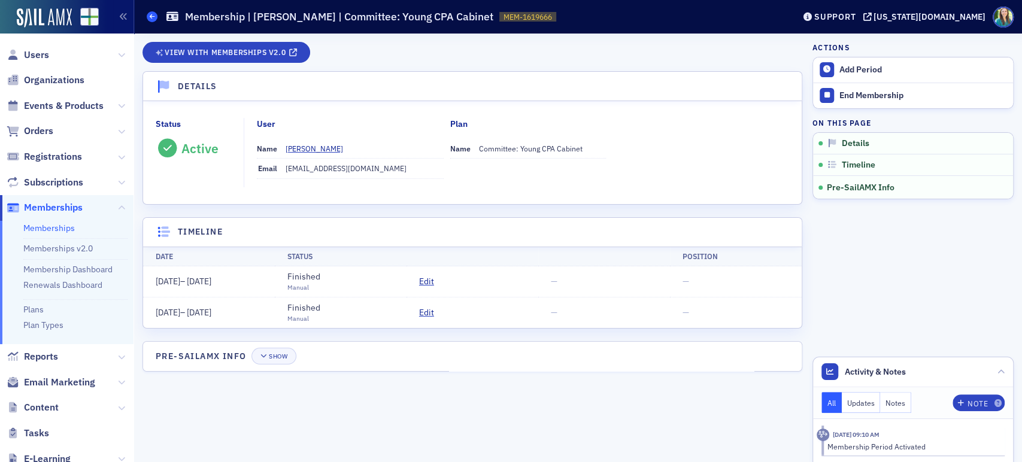
click at [151, 17] on icon at bounding box center [152, 16] width 5 height 5
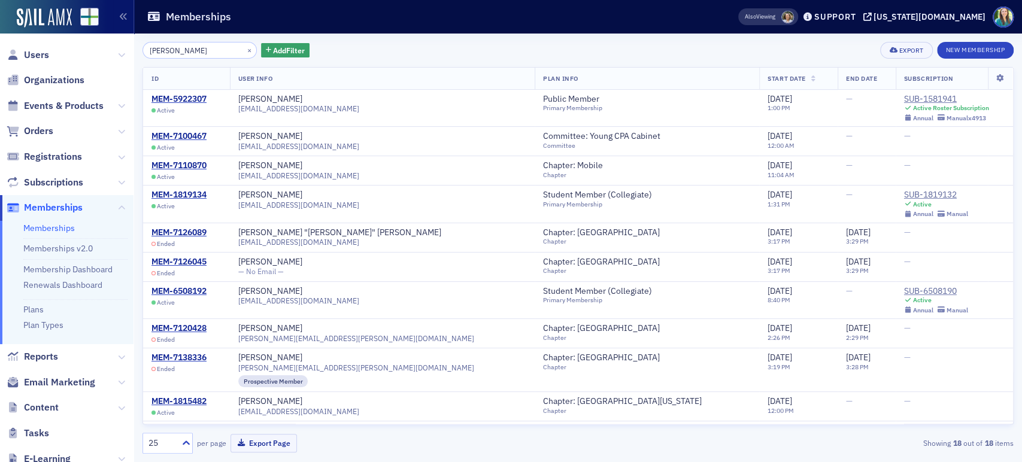
drag, startPoint x: 206, startPoint y: 53, endPoint x: 138, endPoint y: 44, distance: 68.8
click at [138, 44] on div "Brady McAleer × Add Filter Export New Membership ID User Info Plan Info Start D…" at bounding box center [578, 248] width 888 height 429
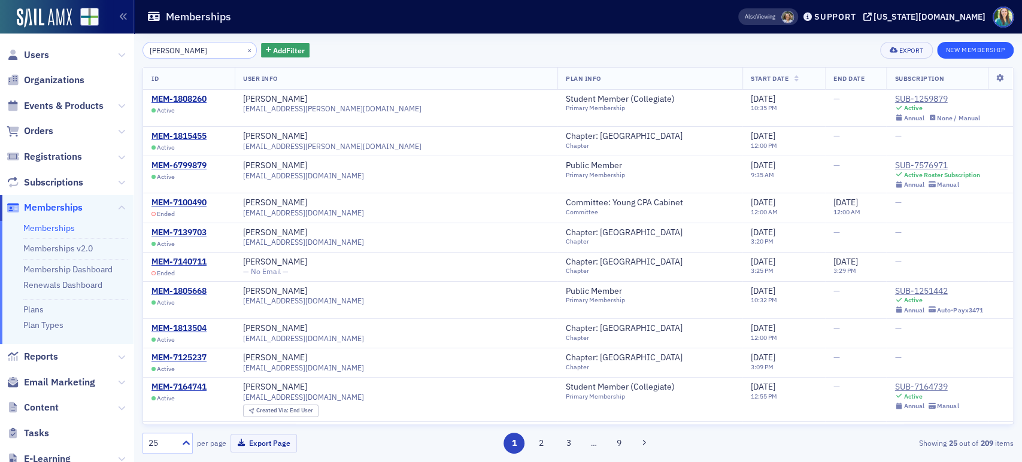
type input "Stewart Wilson"
click at [984, 53] on button "New Membership" at bounding box center [975, 50] width 77 height 17
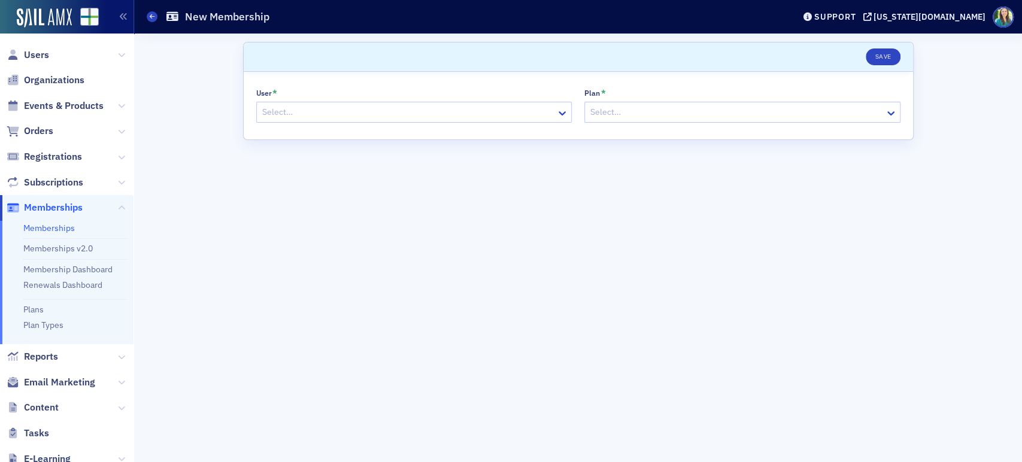
click at [324, 111] on div at bounding box center [408, 112] width 294 height 15
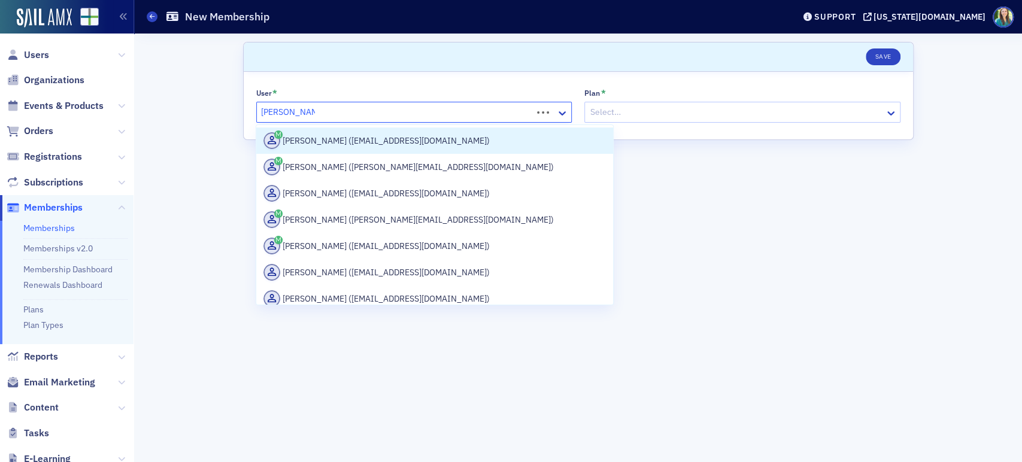
type input "Stewart Wilson"
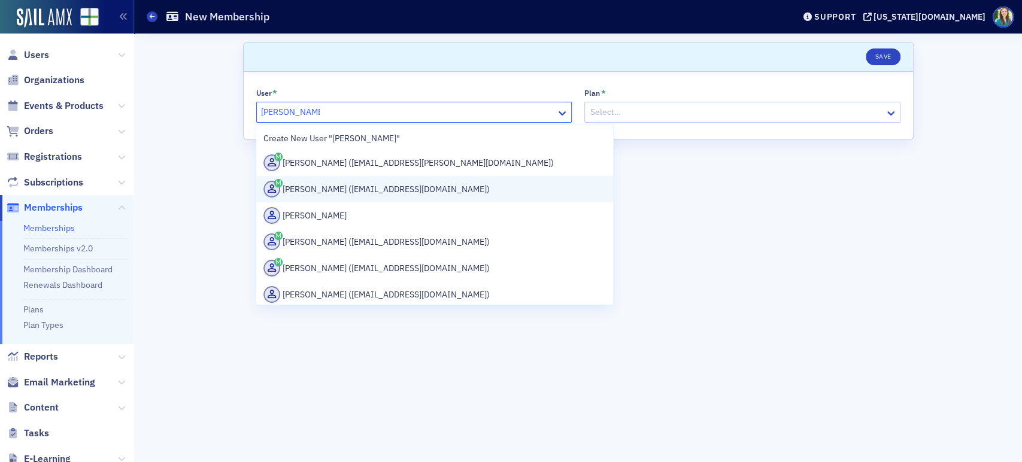
click at [372, 195] on div "Stewart Wilson (sawilson@criadv.com)" at bounding box center [434, 189] width 342 height 17
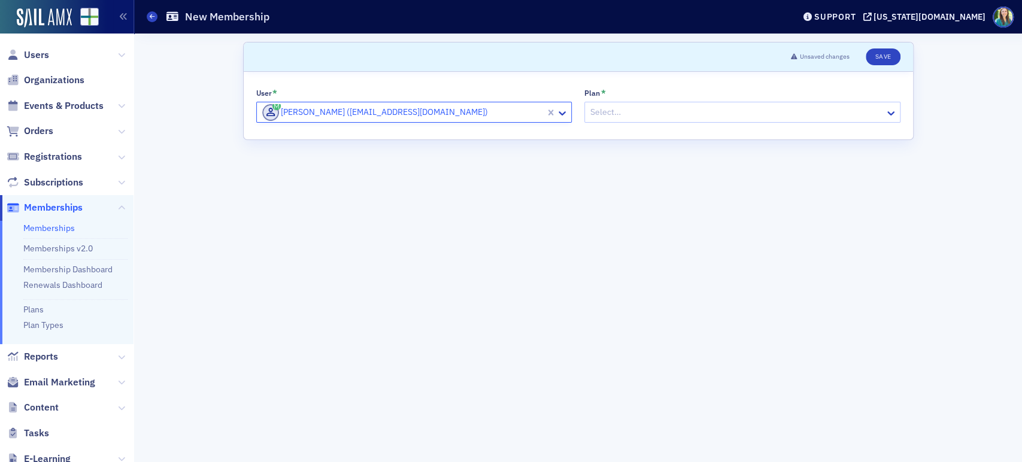
click at [627, 111] on div at bounding box center [736, 112] width 294 height 15
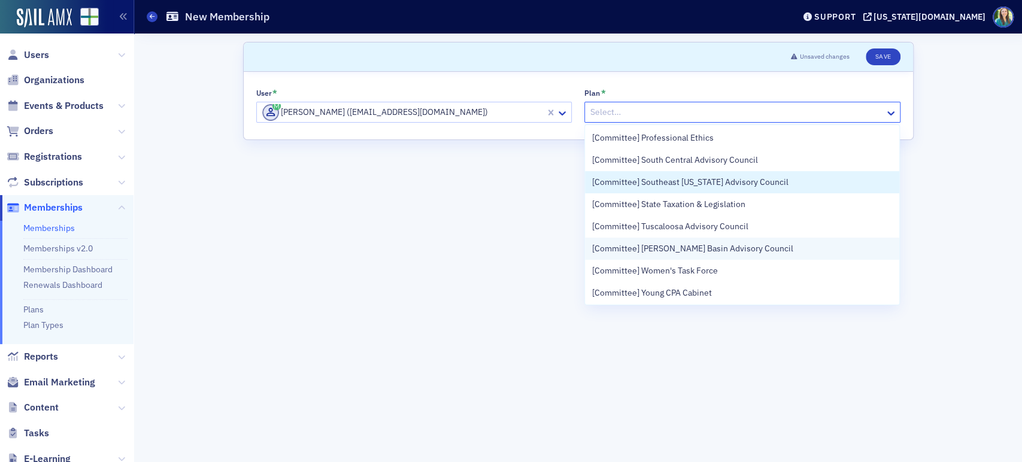
scroll to position [1065, 0]
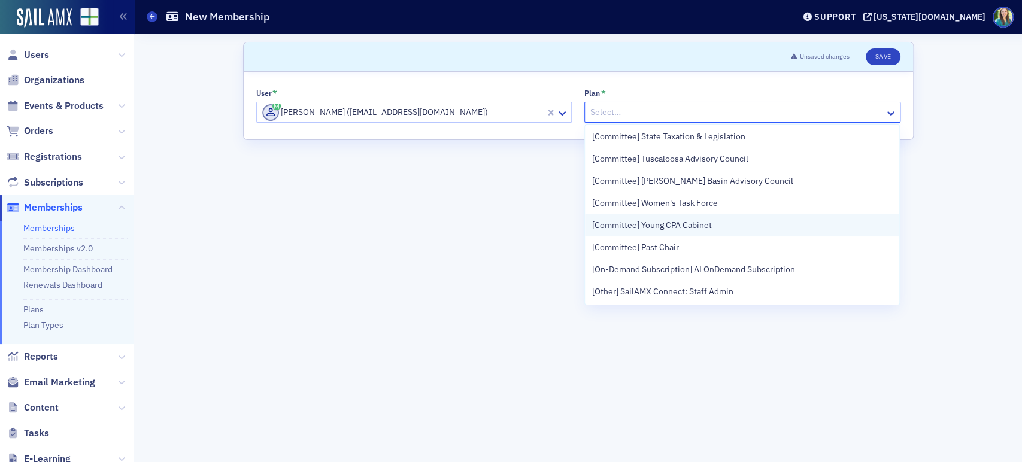
click at [689, 230] on span "[Committee] Young CPA Cabinet" at bounding box center [652, 225] width 120 height 13
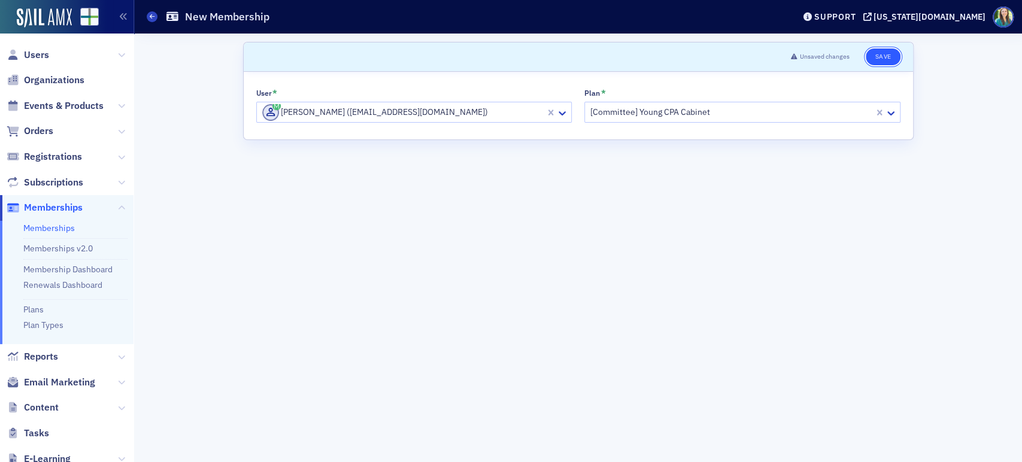
click at [886, 55] on button "Save" at bounding box center [883, 56] width 34 height 17
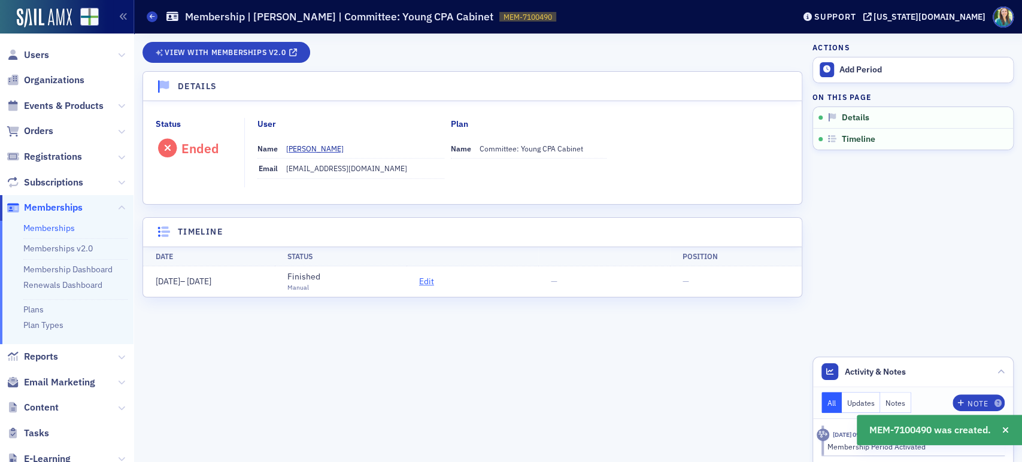
click at [433, 281] on span "Edit" at bounding box center [426, 281] width 15 height 13
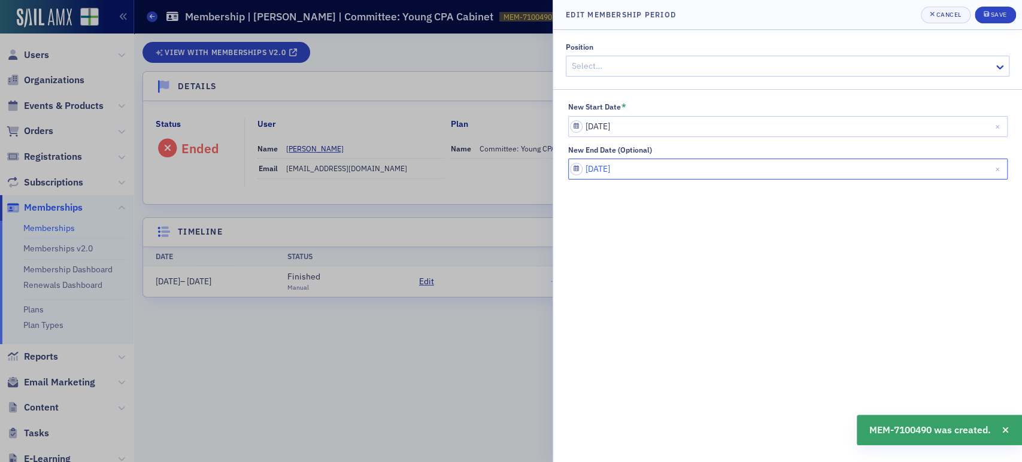
click at [690, 170] on input "06/01/2025" at bounding box center [787, 169] width 439 height 21
select select "5"
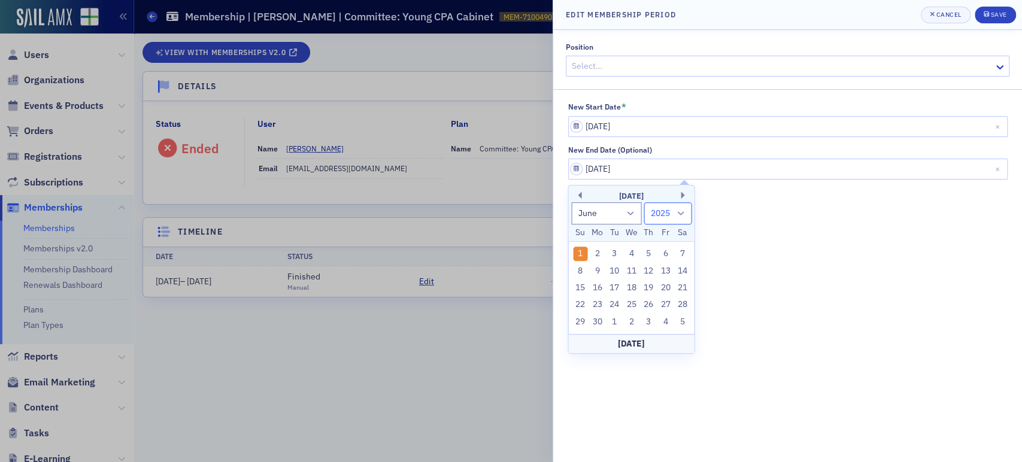
click at [656, 214] on select "1900 1901 1902 1903 1904 1905 1906 1907 1908 1909 1910 1911 1912 1913 1914 1915…" at bounding box center [668, 213] width 48 height 22
select select "2026"
click at [644, 202] on select "1900 1901 1902 1903 1904 1905 1906 1907 1908 1909 1910 1911 1912 1913 1914 1915…" at bounding box center [668, 213] width 48 height 22
click at [756, 279] on div "Position Select… New Start Date * 06/01/2024 New End Date (Optional) 06/01/2025" at bounding box center [787, 246] width 469 height 432
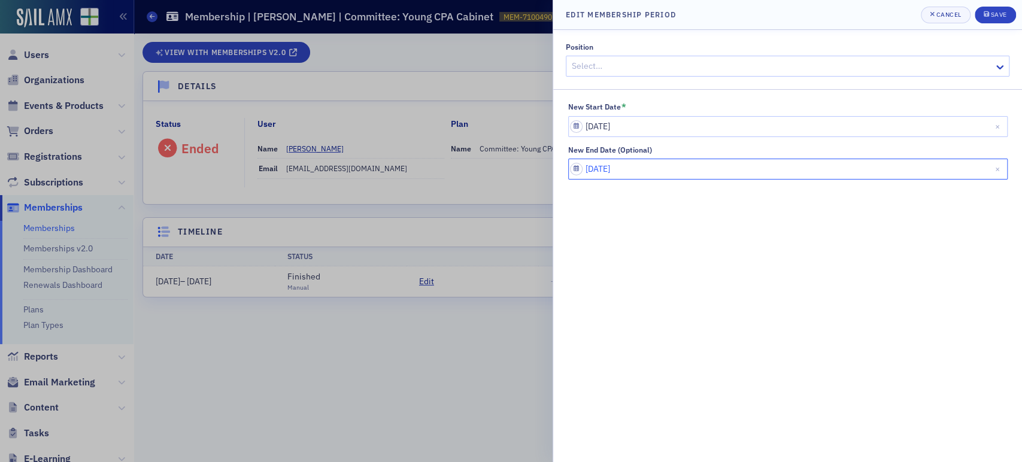
click at [674, 164] on input "06/01/2025" at bounding box center [787, 169] width 439 height 21
select select "5"
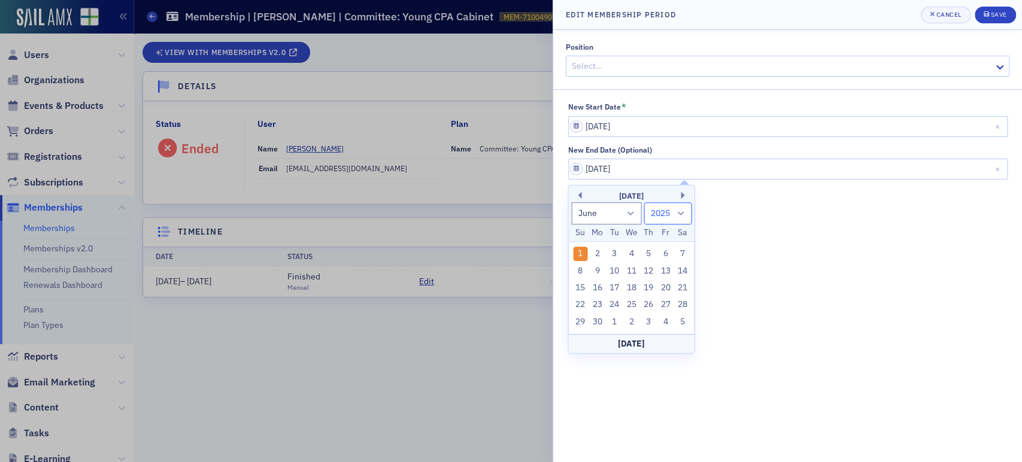
click at [676, 205] on select "1900 1901 1902 1903 1904 1905 1906 1907 1908 1909 1910 1911 1912 1913 1914 1915…" at bounding box center [668, 213] width 48 height 22
select select "2026"
click at [644, 202] on select "1900 1901 1902 1903 1904 1905 1906 1907 1908 1909 1910 1911 1912 1913 1914 1915…" at bounding box center [668, 213] width 48 height 22
click at [805, 226] on div "Position Select… New Start Date * 06/01/2024 New End Date (Optional) 06/01/2025" at bounding box center [787, 246] width 469 height 432
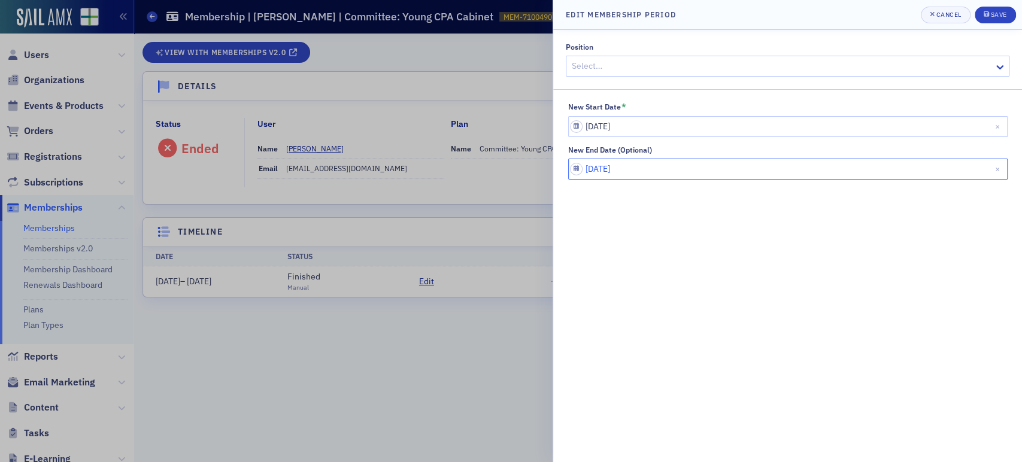
select select "5"
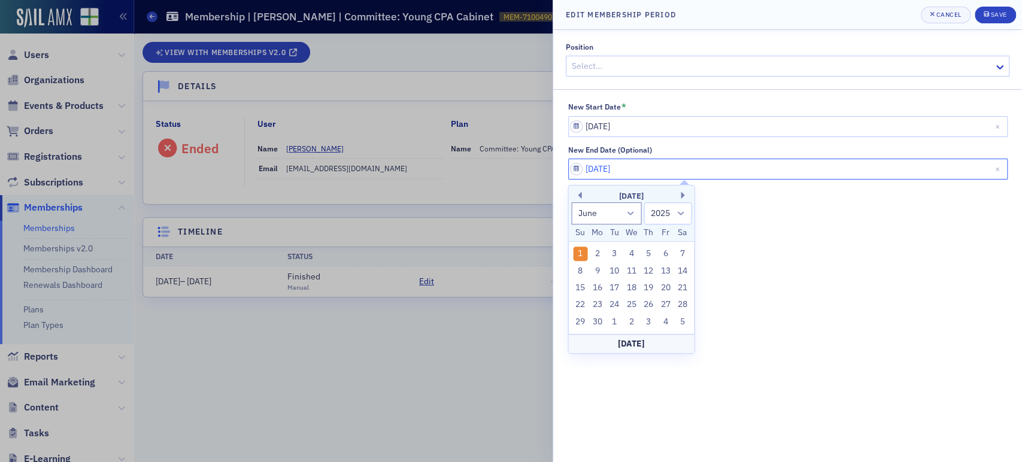
click at [745, 171] on input "06/01/2025" at bounding box center [787, 169] width 439 height 21
click at [667, 214] on select "1900 1901 1902 1903 1904 1905 1906 1907 1908 1909 1910 1911 1912 1913 1914 1915…" at bounding box center [668, 213] width 48 height 22
click at [671, 211] on select "1900 1901 1902 1903 1904 1905 1906 1907 1908 1909 1910 1911 1912 1913 1914 1915…" at bounding box center [668, 213] width 48 height 22
select select "2026"
click at [644, 202] on select "1900 1901 1902 1903 1904 1905 1906 1907 1908 1909 1910 1911 1912 1913 1914 1915…" at bounding box center [668, 213] width 48 height 22
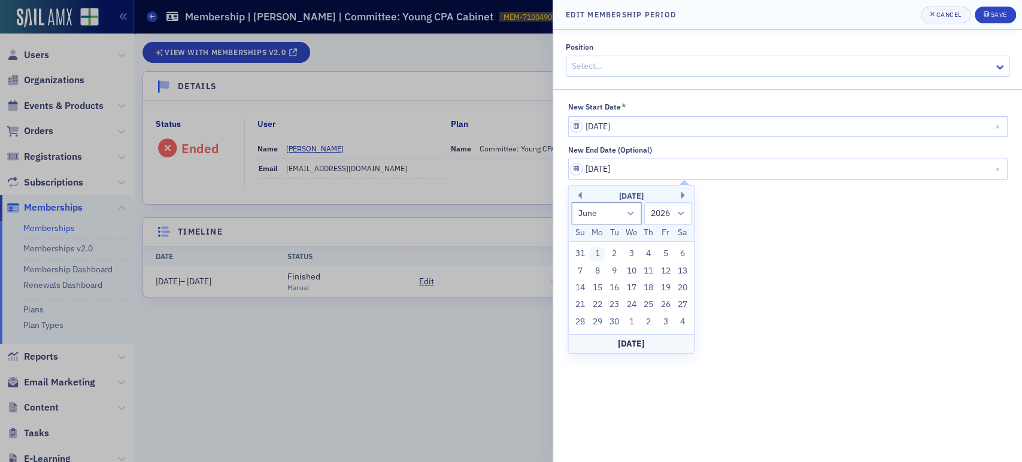
click at [594, 247] on div "1" at bounding box center [597, 254] width 14 height 14
type input "06/01/2026"
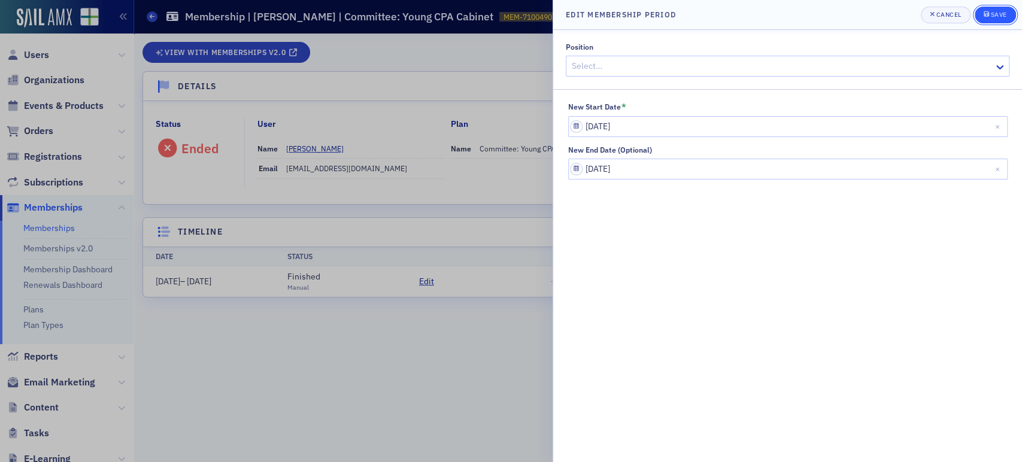
click at [998, 10] on button "Save" at bounding box center [994, 15] width 41 height 17
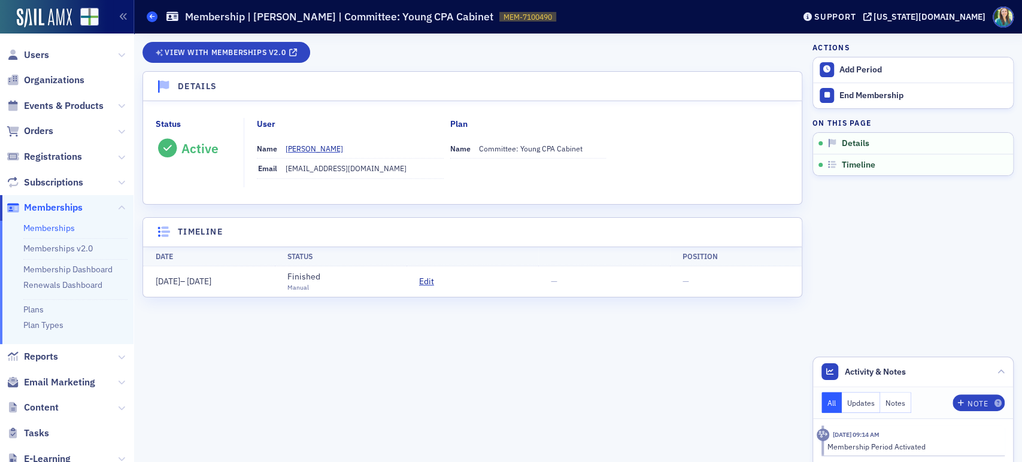
click at [153, 16] on icon at bounding box center [152, 16] width 5 height 5
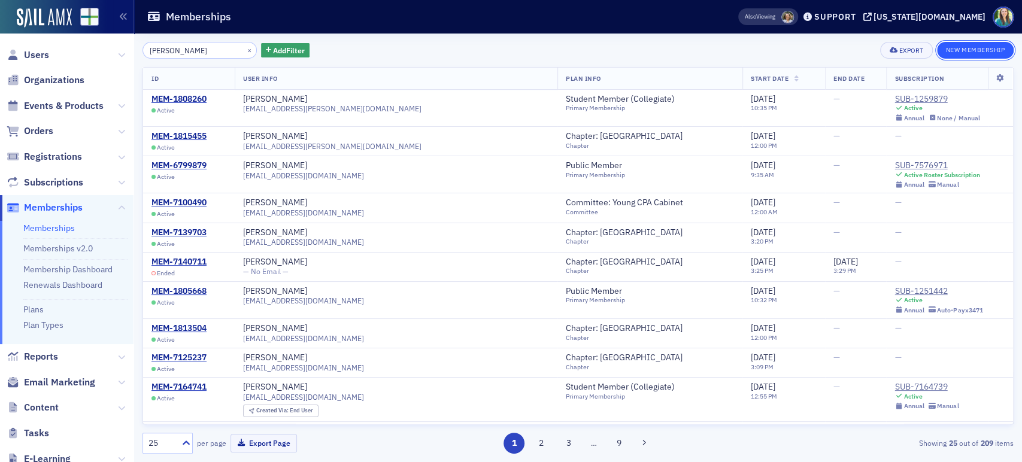
click at [976, 54] on button "New Membership" at bounding box center [975, 50] width 77 height 17
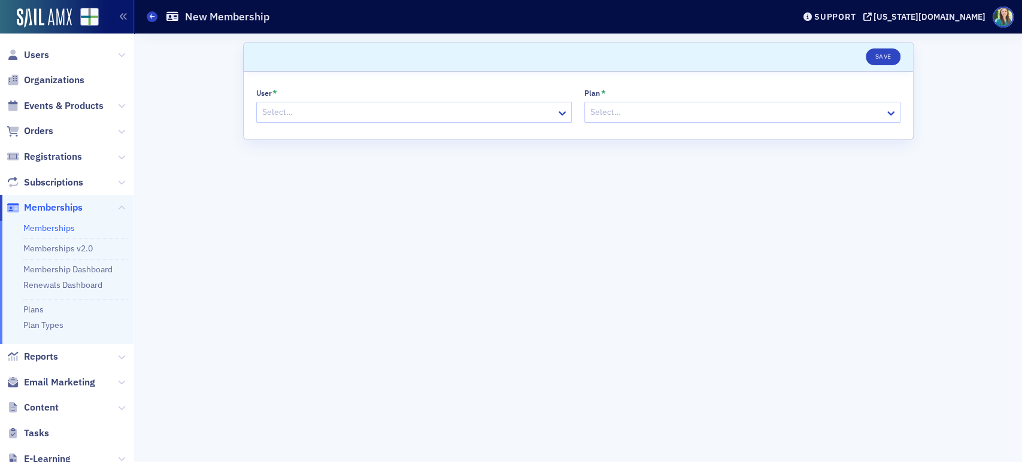
click at [322, 107] on div at bounding box center [408, 112] width 294 height 15
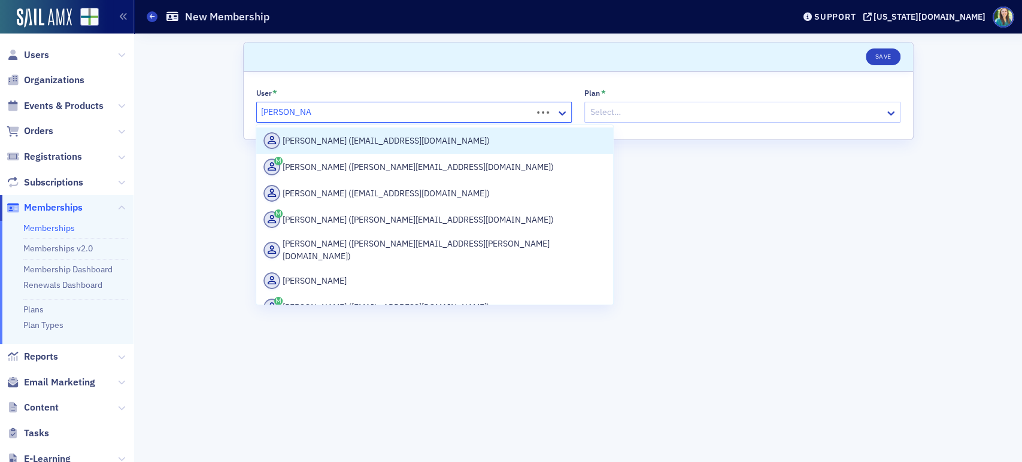
type input "Thomas wolfe"
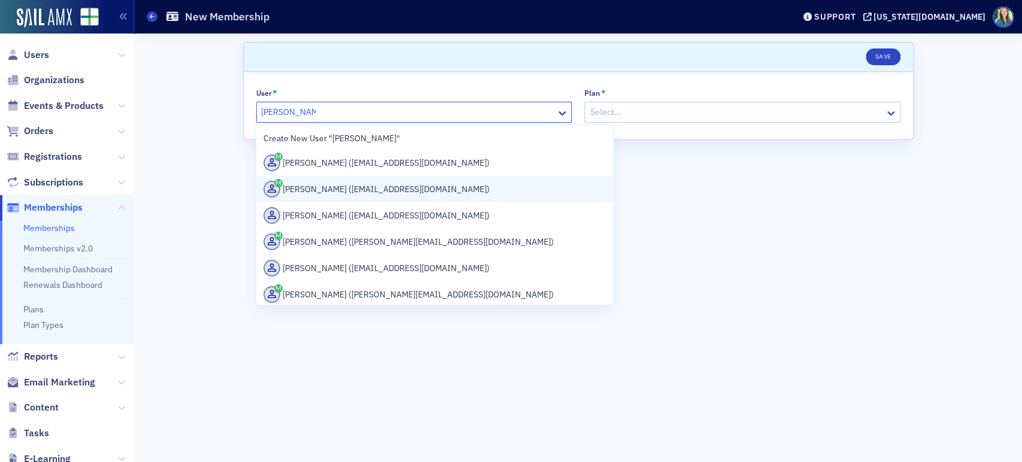
click at [379, 192] on div "Mitchell Wolfe (twolfe@wilkinsmiller.com)" at bounding box center [434, 189] width 342 height 17
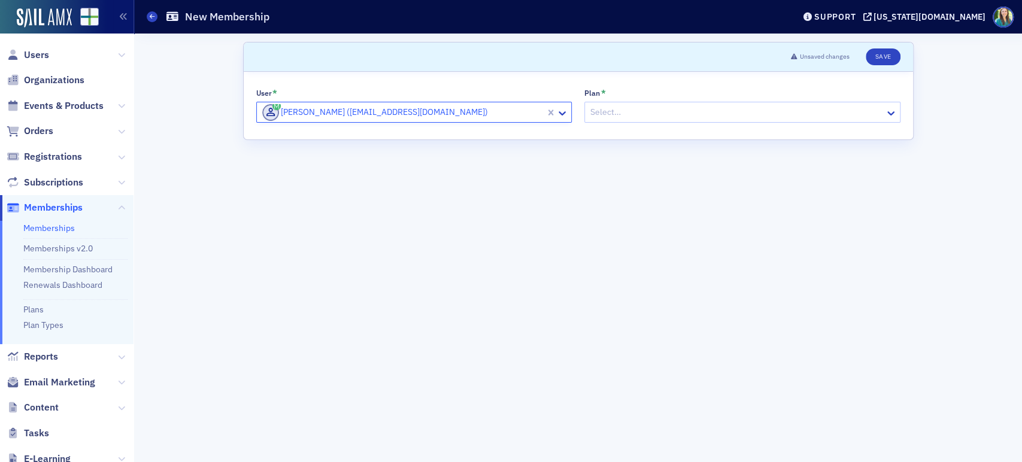
click at [684, 108] on div at bounding box center [736, 112] width 294 height 15
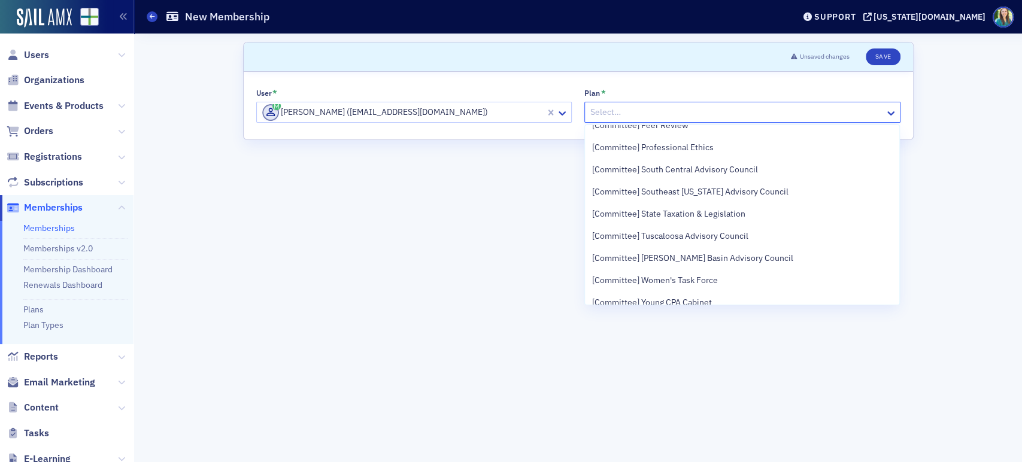
scroll to position [1065, 0]
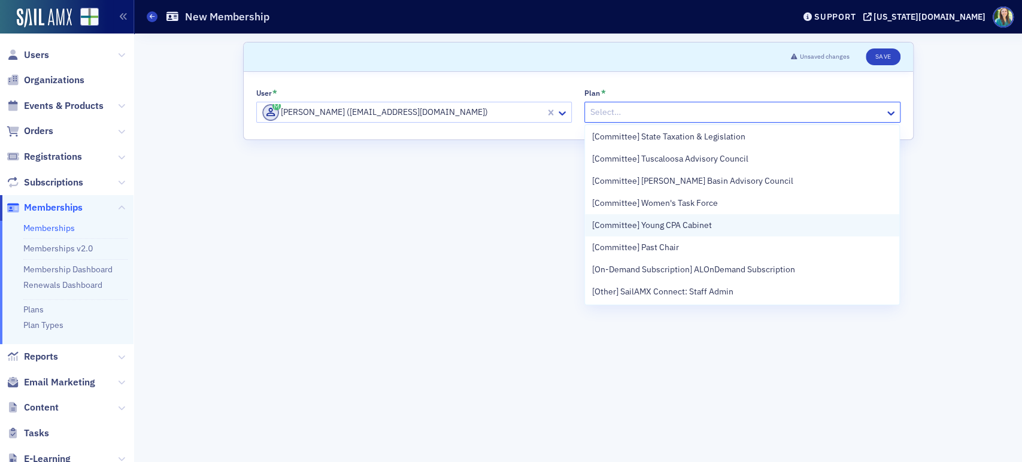
click at [713, 224] on div "[Committee] Young CPA Cabinet" at bounding box center [742, 225] width 300 height 13
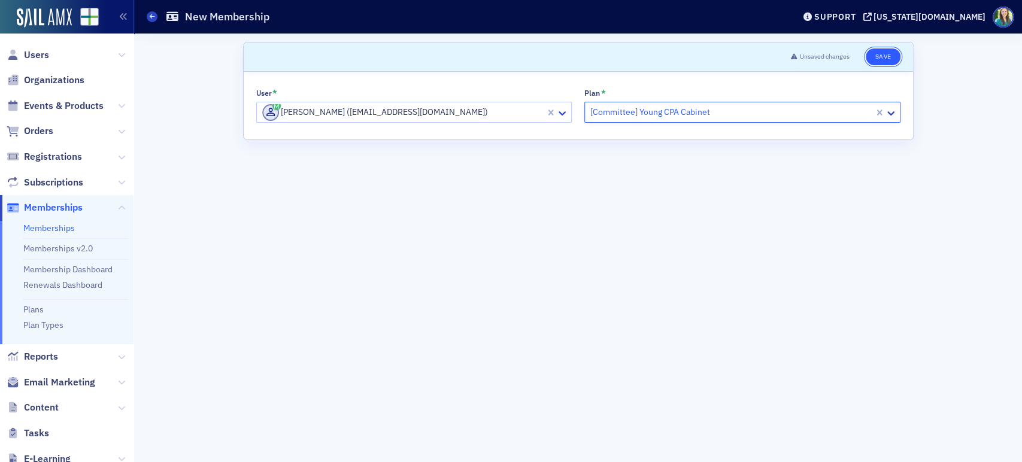
click at [885, 59] on button "Save" at bounding box center [883, 56] width 34 height 17
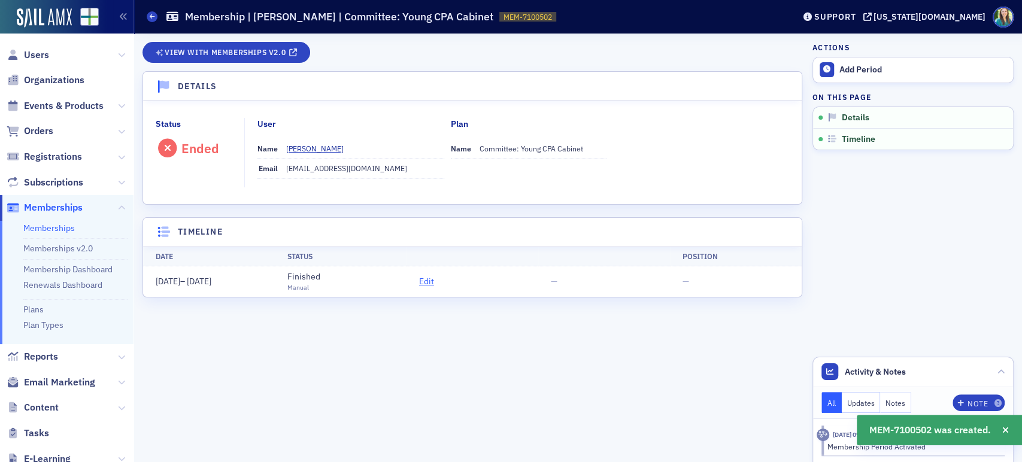
click at [425, 280] on span "Edit" at bounding box center [426, 281] width 15 height 13
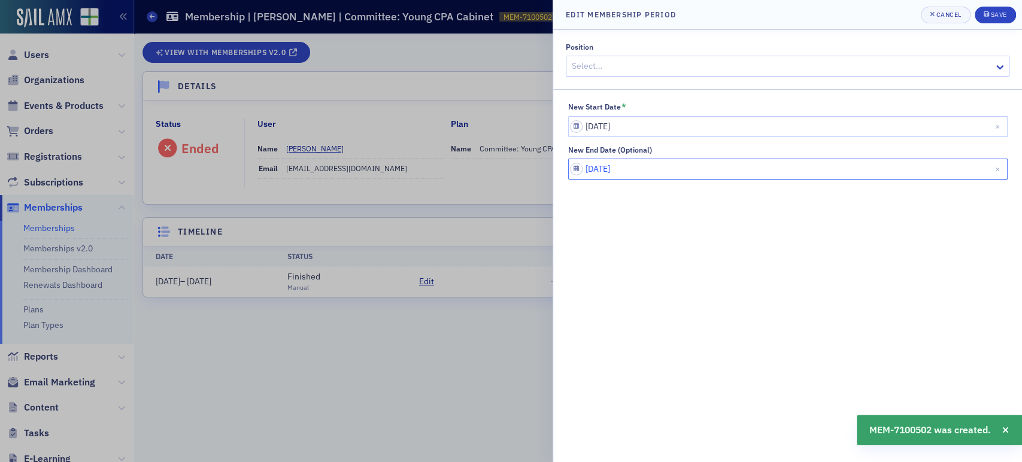
click at [648, 177] on input "06/01/2025" at bounding box center [787, 169] width 439 height 21
select select "5"
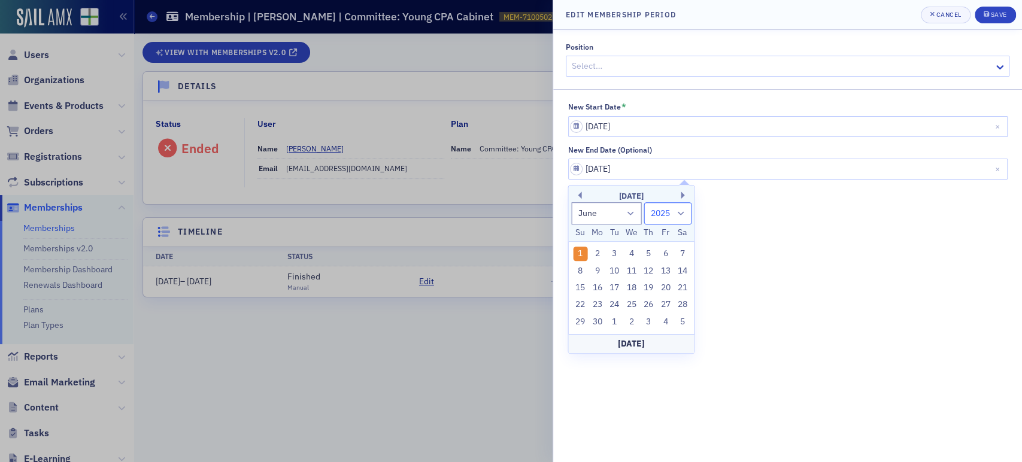
click at [666, 207] on select "1900 1901 1902 1903 1904 1905 1906 1907 1908 1909 1910 1911 1912 1913 1914 1915…" at bounding box center [668, 213] width 48 height 22
select select "2026"
click at [644, 202] on select "1900 1901 1902 1903 1904 1905 1906 1907 1908 1909 1910 1911 1912 1913 1914 1915…" at bounding box center [668, 213] width 48 height 22
click at [593, 251] on div "1" at bounding box center [597, 254] width 14 height 14
type input "06/01/2026"
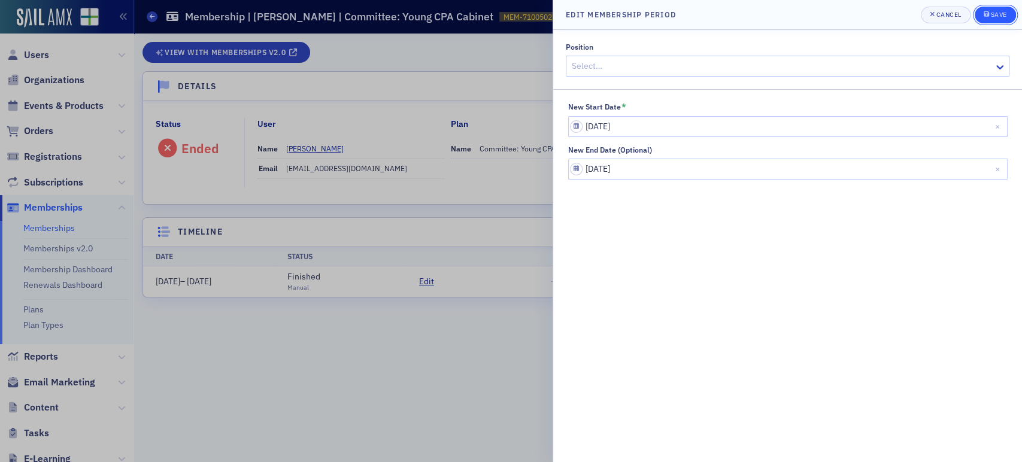
click at [1000, 11] on div "Save" at bounding box center [998, 14] width 16 height 7
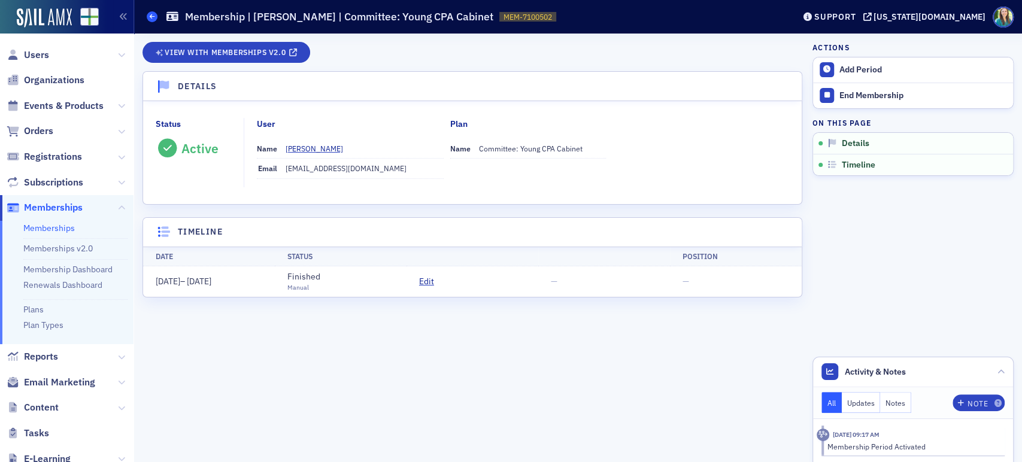
click at [156, 11] on link "Memberships" at bounding box center [152, 16] width 11 height 11
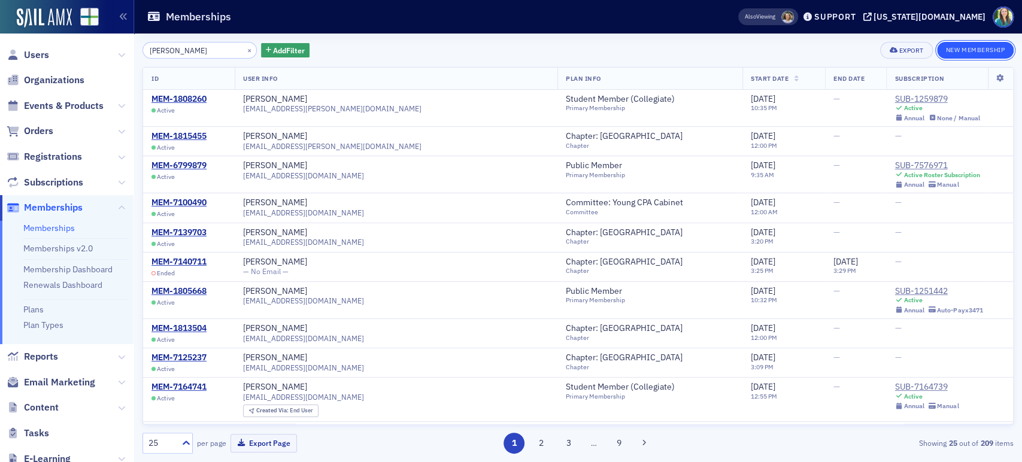
click at [975, 43] on button "New Membership" at bounding box center [975, 50] width 77 height 17
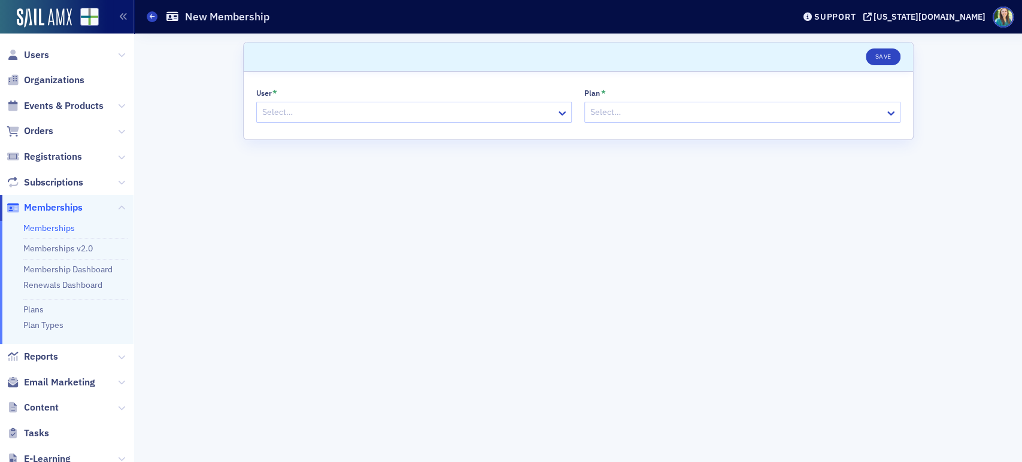
click at [409, 104] on div "Select…" at bounding box center [407, 112] width 300 height 17
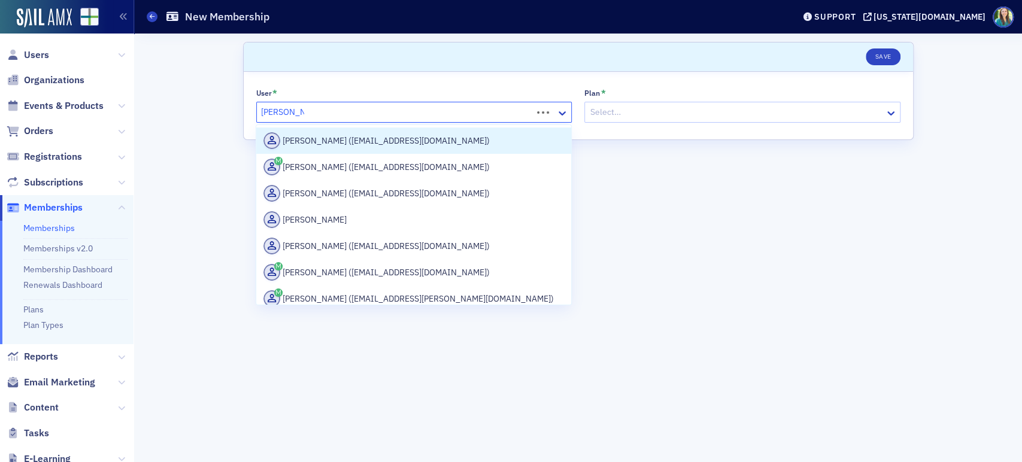
type input "[PERSON_NAME]"
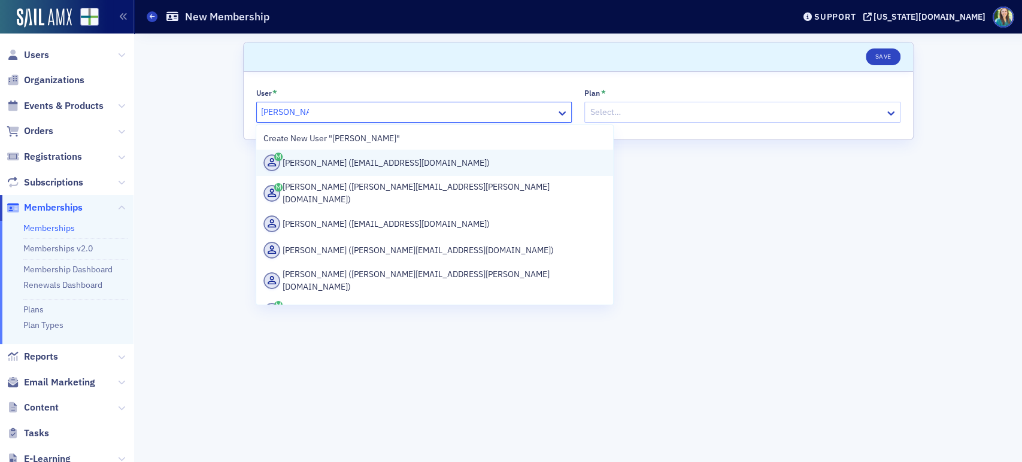
click at [422, 162] on div "Lillian Webb (lwebb@pearcebevill.com)" at bounding box center [434, 162] width 342 height 17
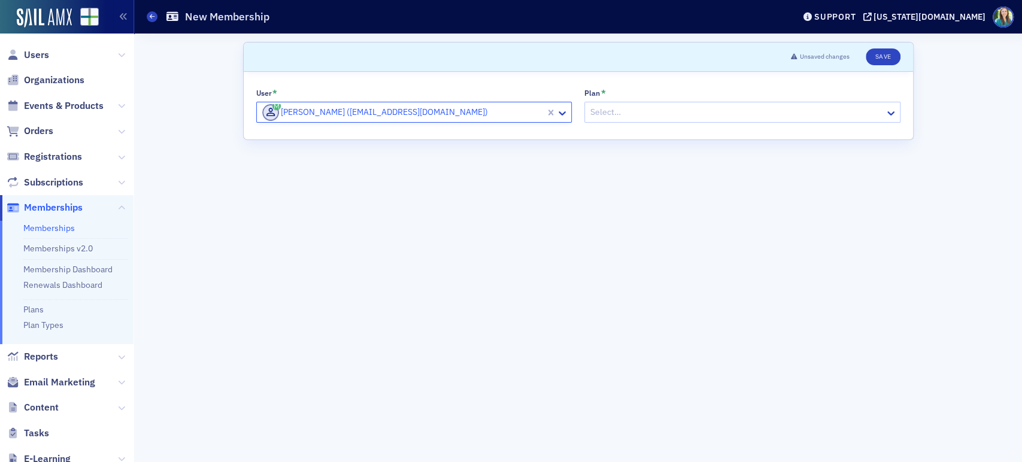
click at [644, 110] on div at bounding box center [736, 112] width 294 height 15
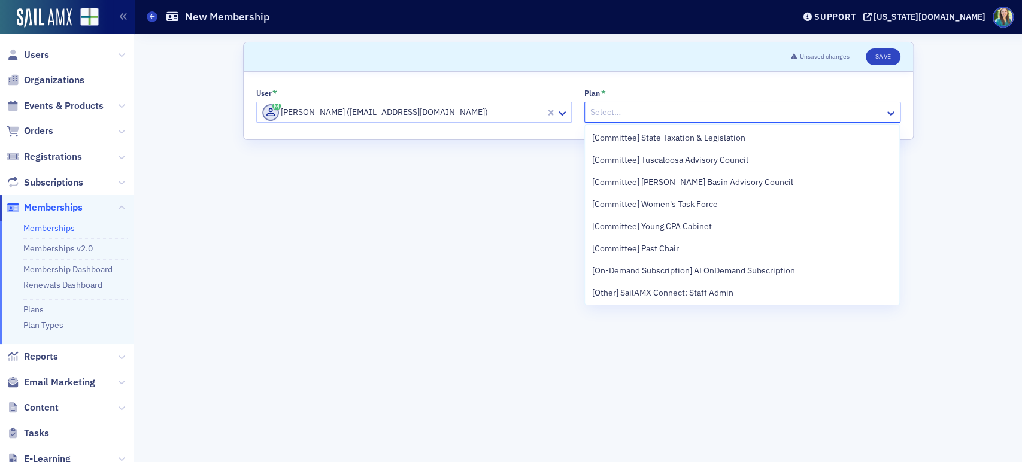
scroll to position [1065, 0]
click at [688, 233] on div "[Committee] Young CPA Cabinet" at bounding box center [742, 225] width 315 height 22
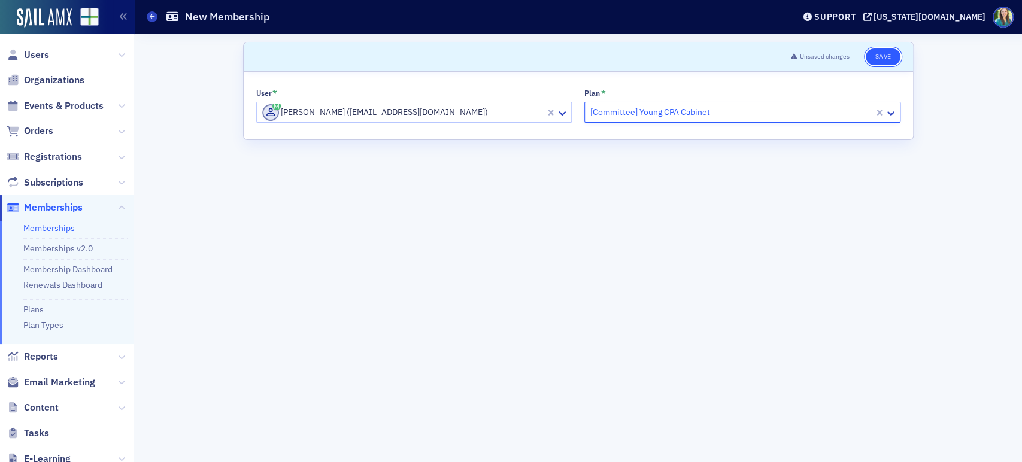
click at [885, 54] on button "Save" at bounding box center [883, 56] width 34 height 17
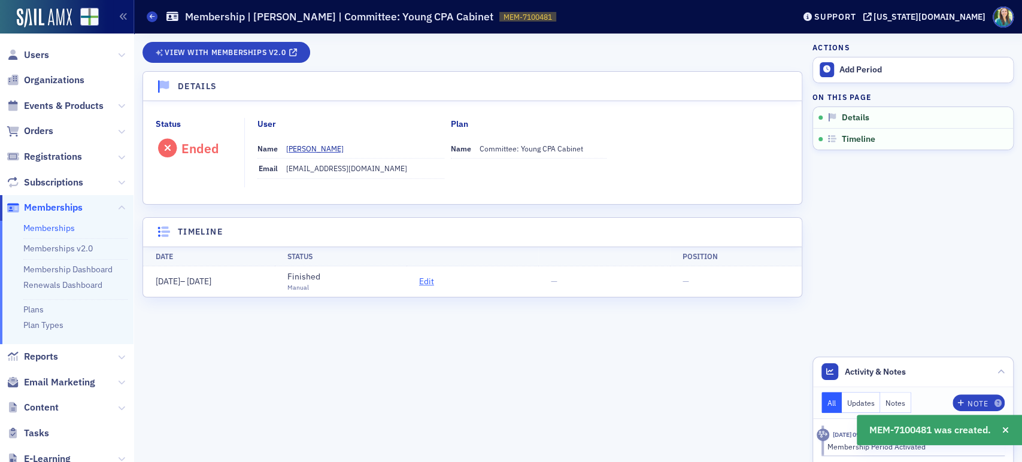
click at [432, 284] on span "Edit" at bounding box center [426, 281] width 15 height 13
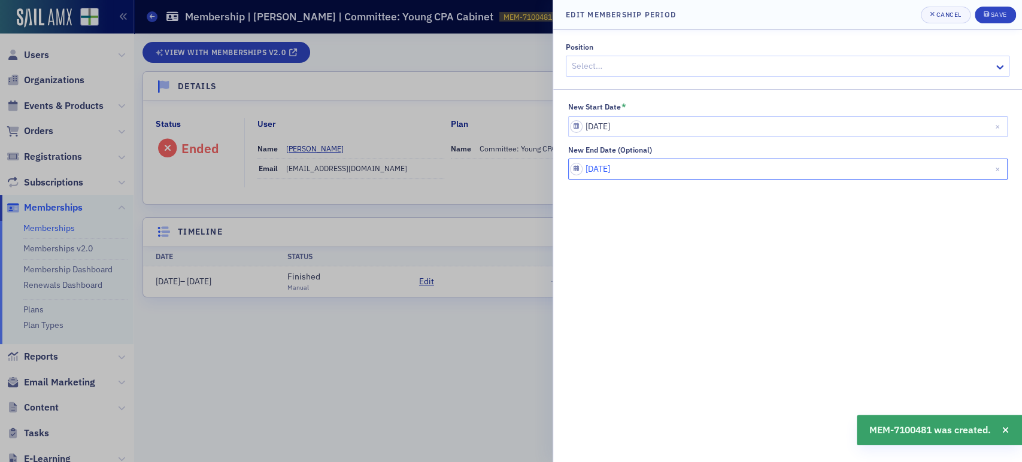
select select "5"
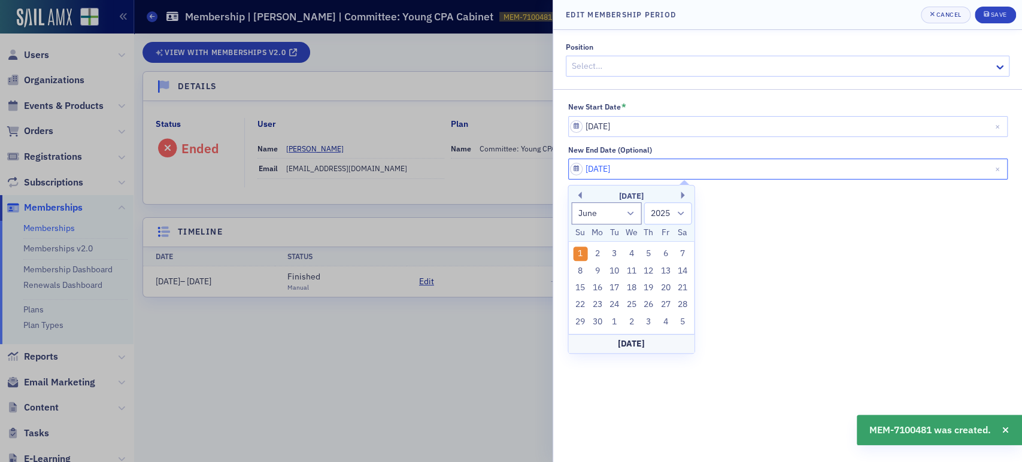
click at [637, 169] on input "06/01/2025" at bounding box center [787, 169] width 439 height 21
click at [661, 217] on select "1900 1901 1902 1903 1904 1905 1906 1907 1908 1909 1910 1911 1912 1913 1914 1915…" at bounding box center [668, 213] width 48 height 22
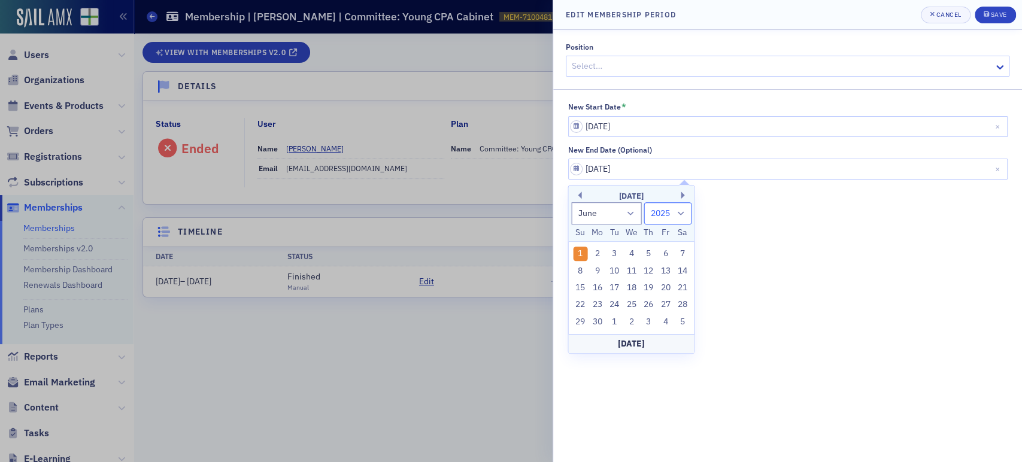
select select "2026"
click at [644, 202] on select "1900 1901 1902 1903 1904 1905 1906 1907 1908 1909 1910 1911 1912 1913 1914 1915…" at bounding box center [668, 213] width 48 height 22
click at [594, 254] on div "1" at bounding box center [597, 254] width 14 height 14
type input "06/01/2026"
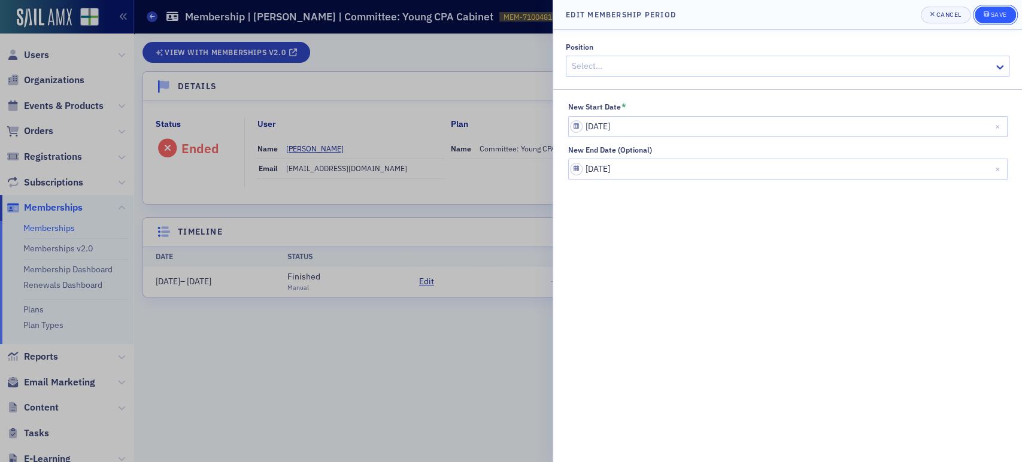
click at [991, 16] on div "Save" at bounding box center [998, 14] width 16 height 7
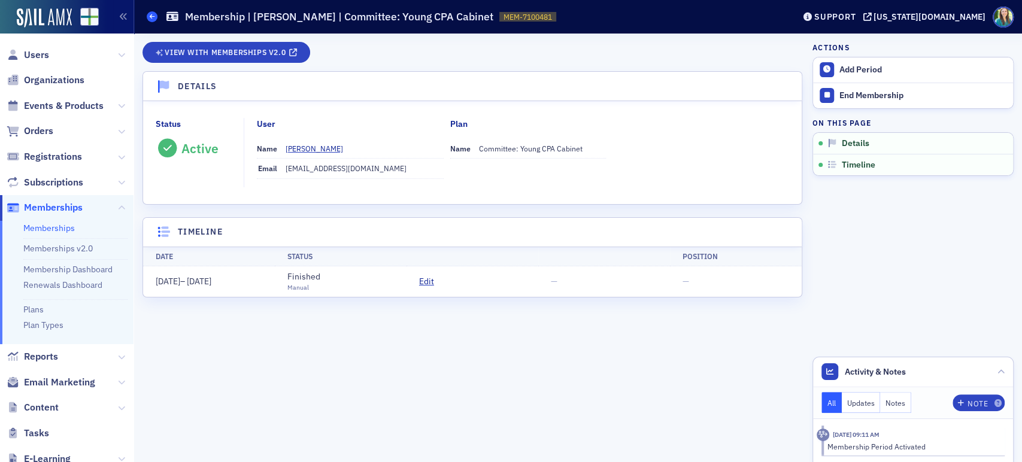
click at [151, 18] on icon at bounding box center [152, 16] width 5 height 5
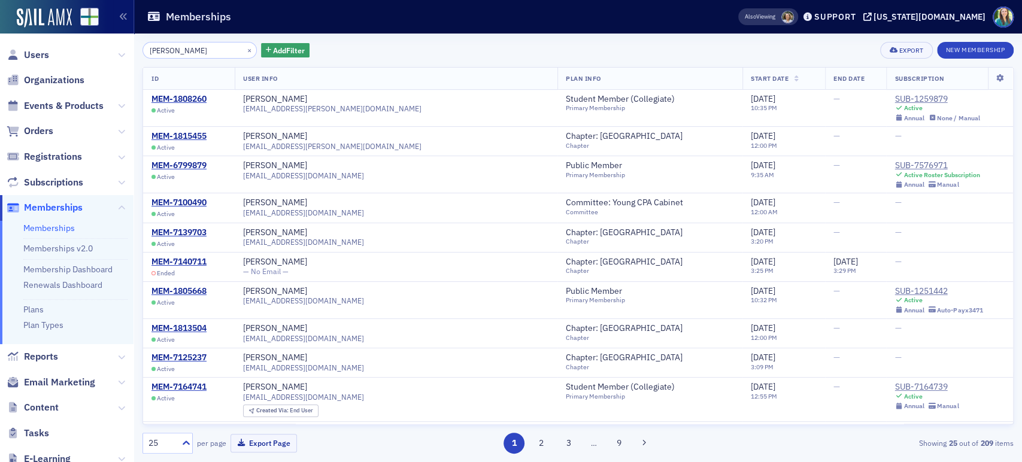
drag, startPoint x: 211, startPoint y: 52, endPoint x: 144, endPoint y: 38, distance: 69.0
click at [144, 38] on div "Stewart Wilson × Add Filter Export New Membership ID User Info Plan Info Start …" at bounding box center [577, 248] width 871 height 429
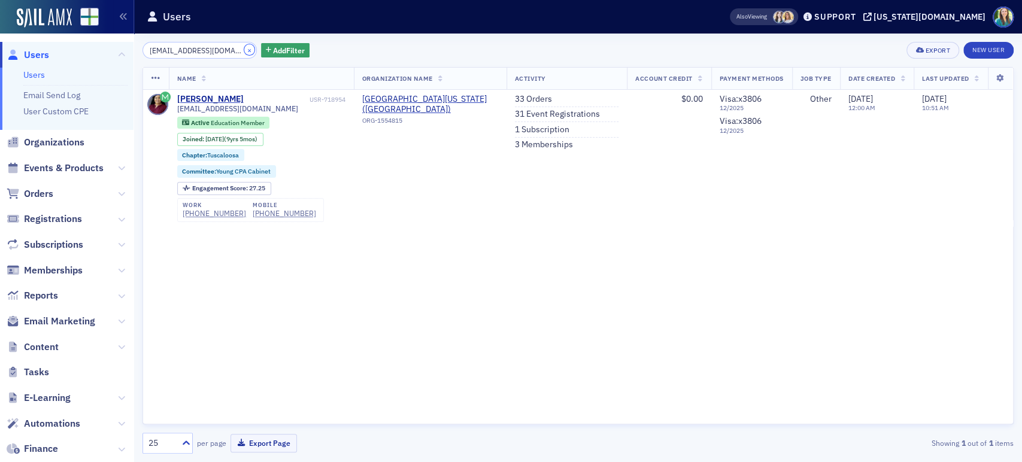
click at [244, 47] on button "×" at bounding box center [249, 49] width 11 height 11
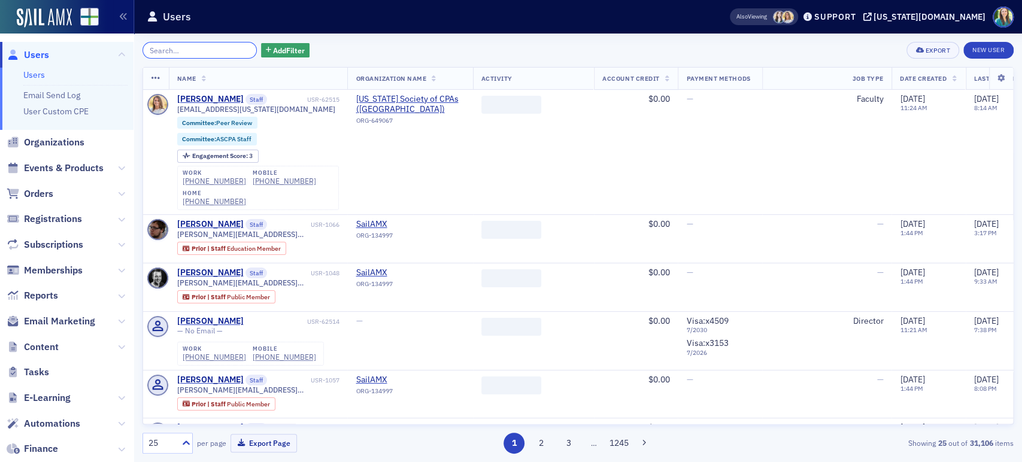
click at [190, 56] on input "search" at bounding box center [199, 50] width 114 height 17
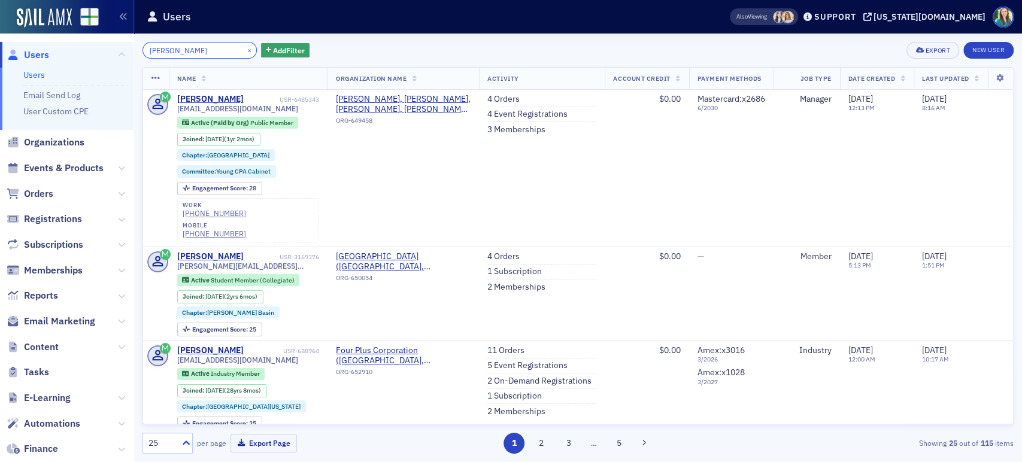
click at [211, 53] on input "[PERSON_NAME]" at bounding box center [199, 50] width 114 height 17
drag, startPoint x: 212, startPoint y: 51, endPoint x: 120, endPoint y: 47, distance: 92.9
click at [120, 47] on div "Users Users Email Send Log User Custom CPE Organizations Events & Products Orde…" at bounding box center [511, 231] width 1022 height 462
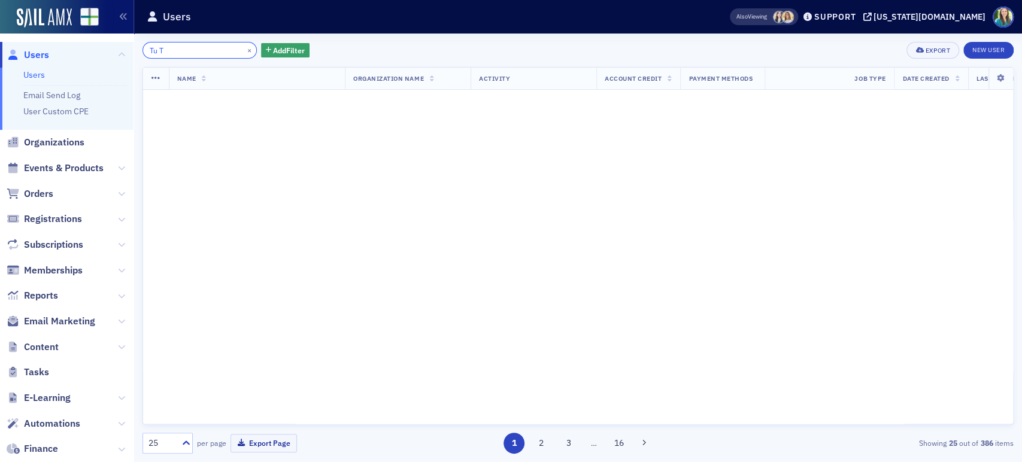
type input "Tu To"
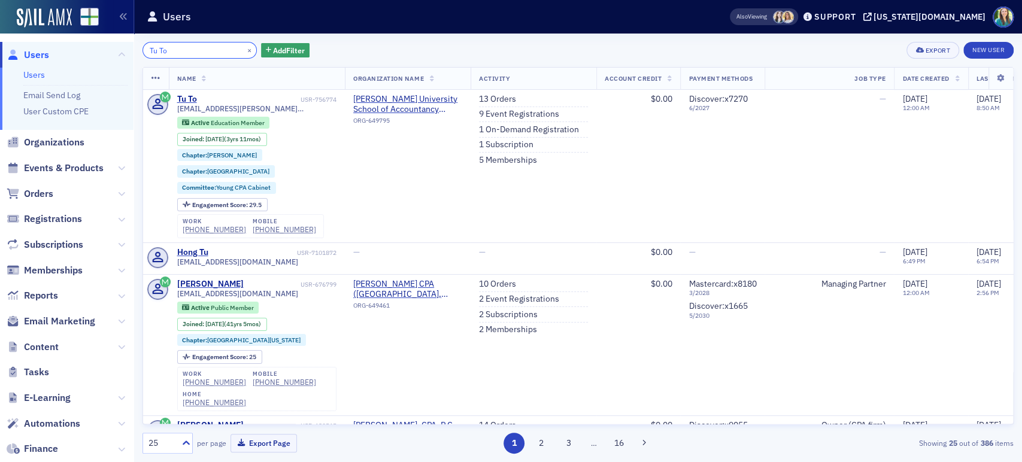
drag, startPoint x: 178, startPoint y: 50, endPoint x: 139, endPoint y: 50, distance: 38.9
click at [139, 50] on div "Tu To × Add Filter Export New User Name Organization Name Activity Account Cred…" at bounding box center [578, 248] width 888 height 429
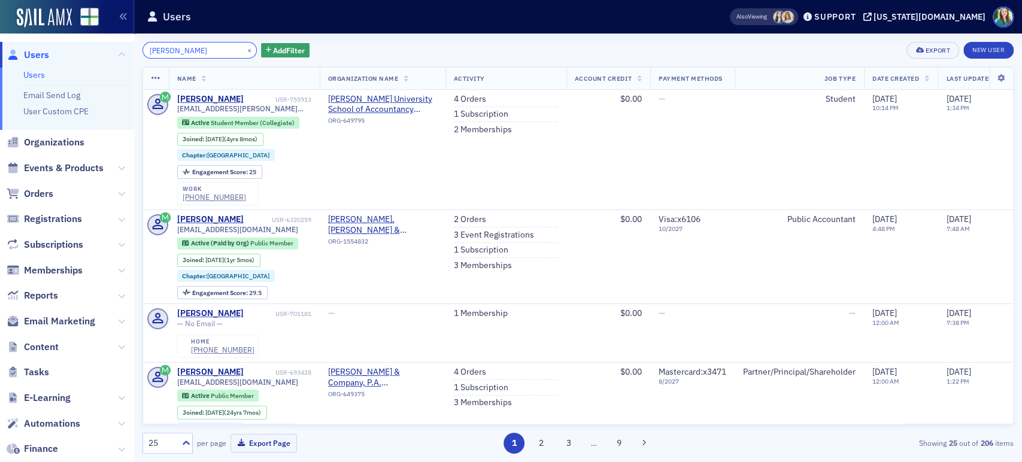
type input "Stewart Wilson"
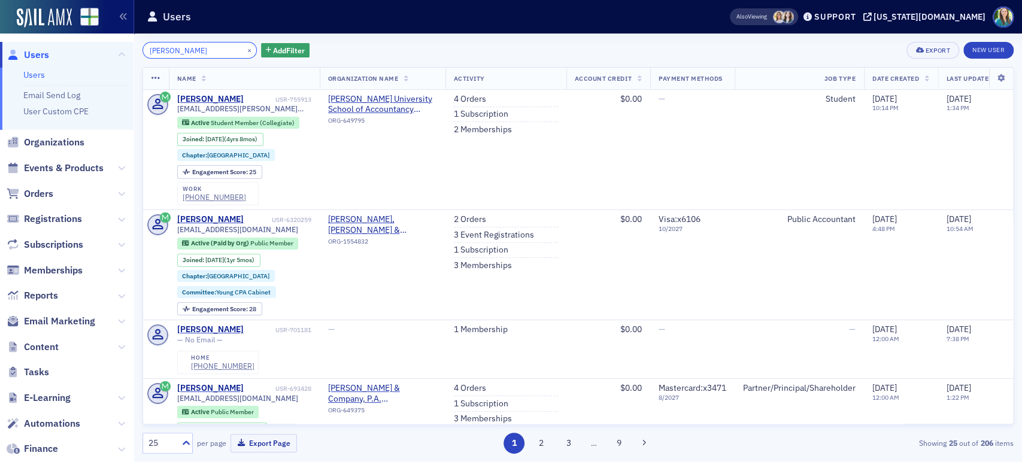
click at [219, 49] on input "[PERSON_NAME]" at bounding box center [199, 50] width 114 height 17
drag, startPoint x: 218, startPoint y: 50, endPoint x: 136, endPoint y: 54, distance: 82.1
click at [136, 54] on div "Stewart Wilson × Add Filter Export New User Name Organization Name Activity Acc…" at bounding box center [578, 248] width 888 height 429
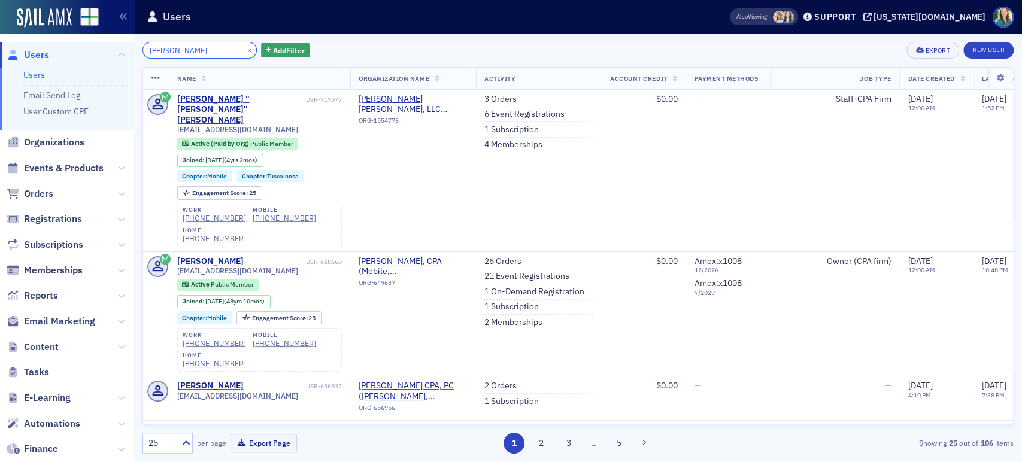
type input "Mitchell Wolfe"
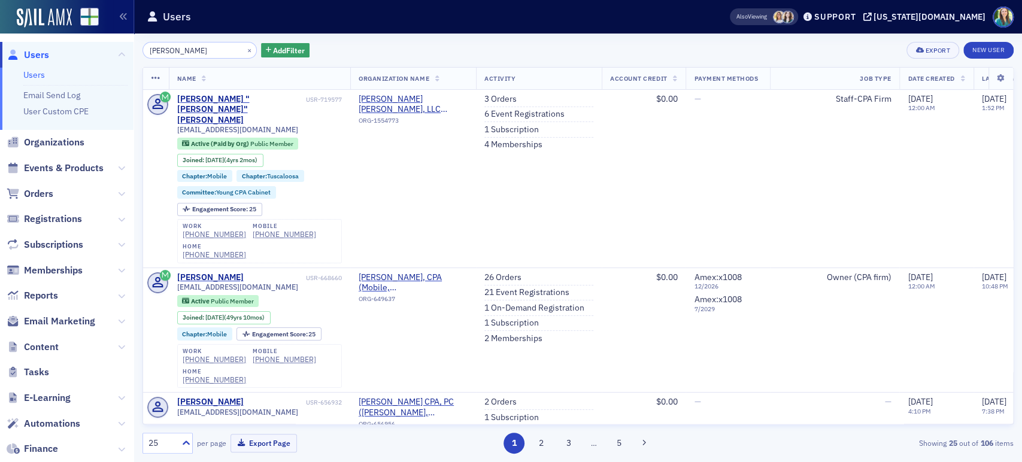
drag, startPoint x: 212, startPoint y: 52, endPoint x: 124, endPoint y: 42, distance: 89.2
click at [124, 42] on div "Users Users Email Send Log User Custom CPE Organizations Events & Products Orde…" at bounding box center [511, 231] width 1022 height 462
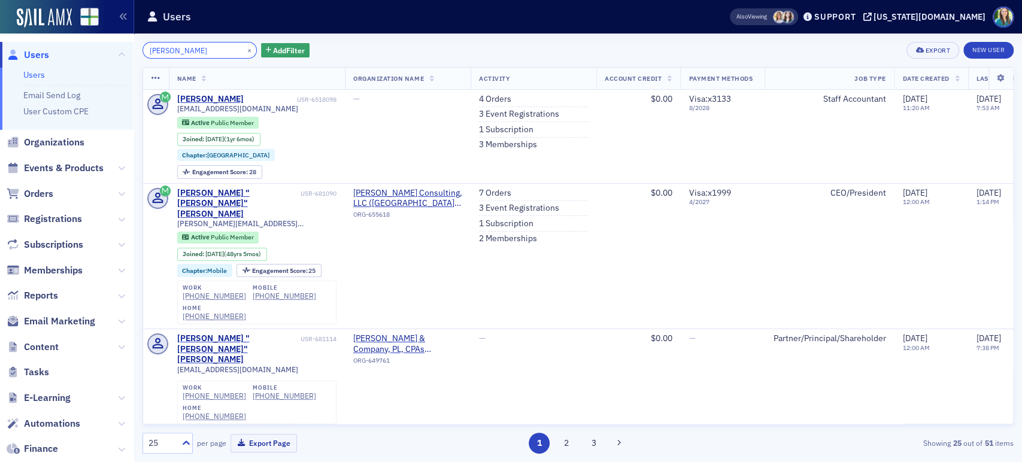
drag, startPoint x: 199, startPoint y: 48, endPoint x: 135, endPoint y: 37, distance: 65.2
click at [135, 37] on div "[PERSON_NAME] × Add Filter Export New User Name Organization Name Activity Acco…" at bounding box center [578, 248] width 888 height 429
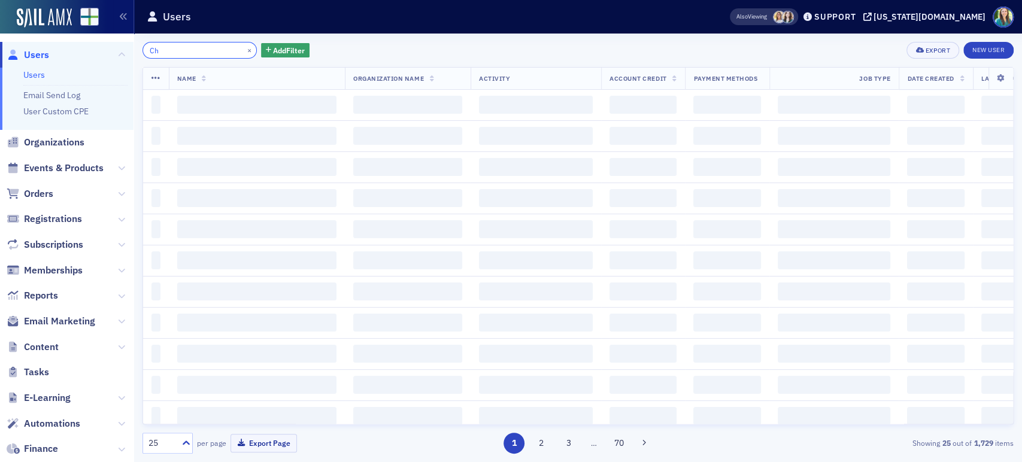
type input "C"
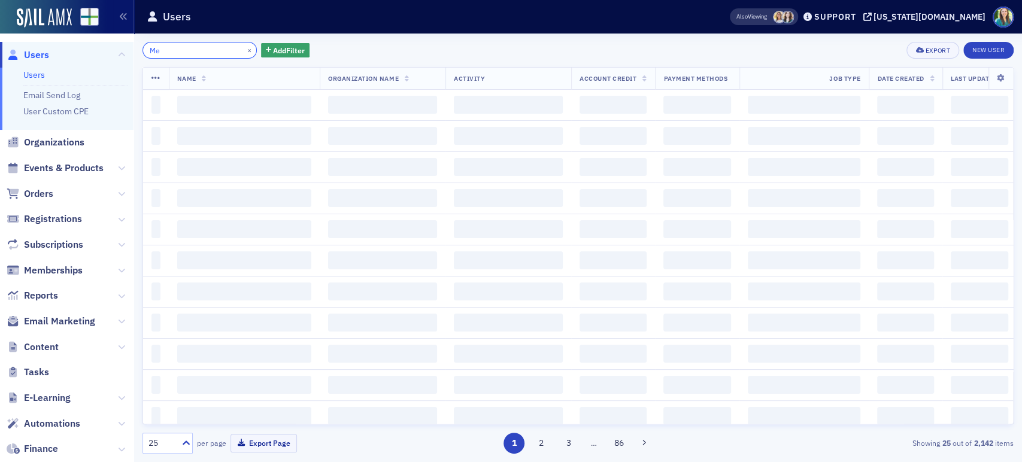
type input "M"
